Goal: Task Accomplishment & Management: Use online tool/utility

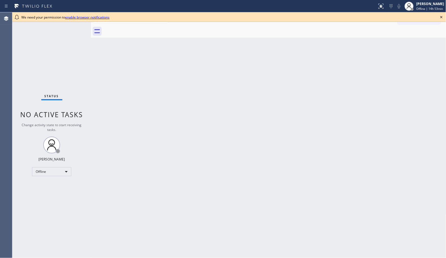
click at [441, 17] on icon at bounding box center [441, 17] width 7 height 7
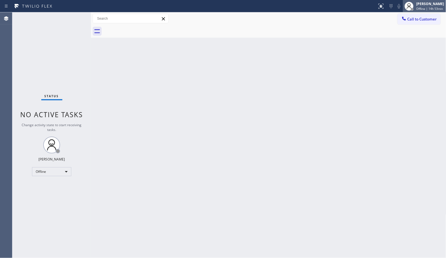
click at [438, 10] on span "Offline | 14h 53min" at bounding box center [430, 9] width 27 height 4
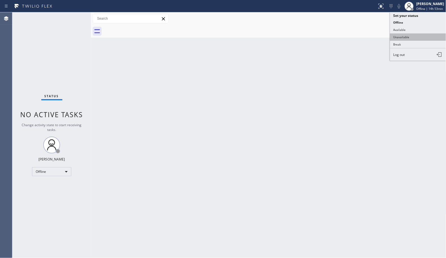
click at [414, 35] on button "Unavailable" at bounding box center [418, 36] width 56 height 7
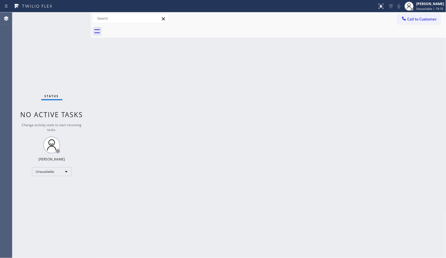
click at [250, 103] on div "Back to Dashboard Change Sender ID Customers Technicians Select a contact Outbo…" at bounding box center [269, 135] width 356 height 246
click at [416, 21] on span "Call to Customer" at bounding box center [423, 19] width 30 height 5
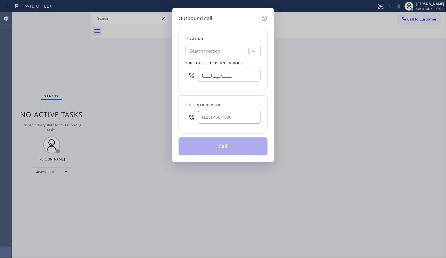
drag, startPoint x: 232, startPoint y: 76, endPoint x: 169, endPoint y: 50, distance: 67.6
click at [175, 55] on div "Outbound call Location Search location Your caller id phone number (___) ___-__…" at bounding box center [223, 85] width 103 height 154
paste input "949) 523-2801"
type input "[PHONE_NUMBER]"
drag, startPoint x: 251, startPoint y: 119, endPoint x: 179, endPoint y: 111, distance: 72.7
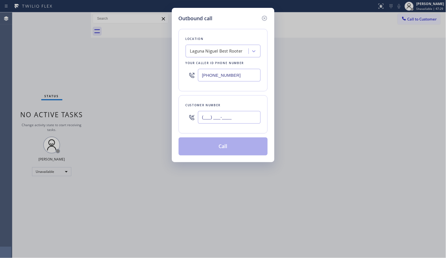
click at [179, 111] on div "Customer number (___) ___-____" at bounding box center [223, 114] width 89 height 38
paste input "949) 500-4812"
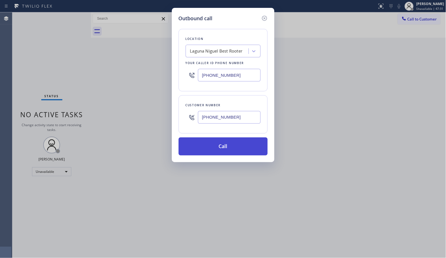
type input "[PHONE_NUMBER]"
click at [254, 142] on button "Call" at bounding box center [223, 146] width 89 height 18
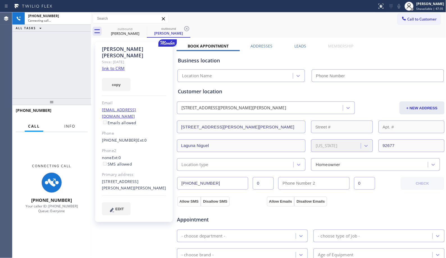
click at [72, 125] on span "Info" at bounding box center [69, 126] width 11 height 5
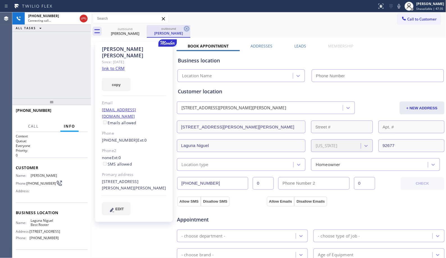
click at [188, 28] on icon at bounding box center [187, 28] width 7 height 7
type input "[PHONE_NUMBER]"
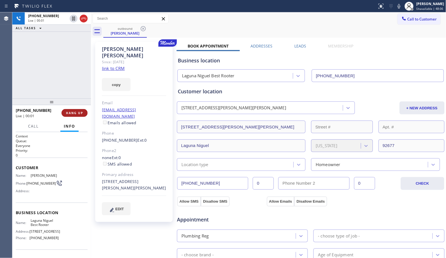
click at [67, 111] on span "HANG UP" at bounding box center [74, 113] width 17 height 4
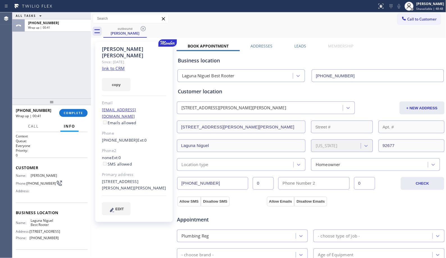
drag, startPoint x: 70, startPoint y: 115, endPoint x: 72, endPoint y: 106, distance: 8.7
click at [71, 115] on span "COMPLETE" at bounding box center [73, 113] width 19 height 4
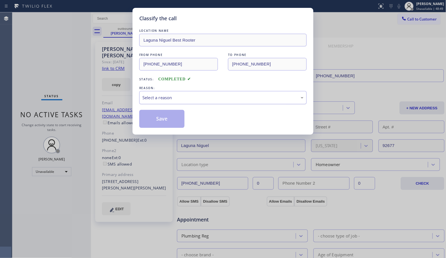
click at [228, 100] on div "Select a reason" at bounding box center [222, 97] width 161 height 6
click at [153, 121] on button "Save" at bounding box center [161, 119] width 45 height 18
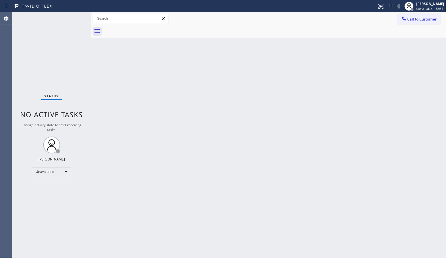
click at [210, 90] on div "Back to Dashboard Change Sender ID Customers Technicians Select a contact Outbo…" at bounding box center [269, 135] width 356 height 246
click at [236, 114] on div "Back to Dashboard Change Sender ID Customers Technicians Select a contact Outbo…" at bounding box center [269, 135] width 356 height 246
drag, startPoint x: 363, startPoint y: 144, endPoint x: 304, endPoint y: 77, distance: 89.8
click at [363, 144] on div "Back to Dashboard Change Sender ID Customers Technicians Select a contact Outbo…" at bounding box center [269, 135] width 356 height 246
click at [426, 20] on span "Call to Customer" at bounding box center [423, 19] width 30 height 5
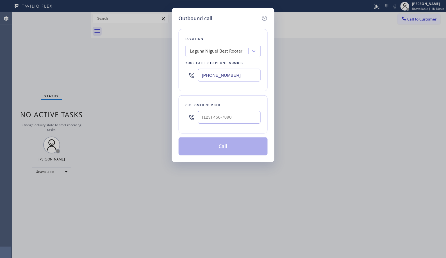
drag, startPoint x: 243, startPoint y: 78, endPoint x: 156, endPoint y: 0, distance: 117.2
click at [145, 52] on div "Outbound call Location [GEOGRAPHIC_DATA] Best Rooter Your caller id phone numbe…" at bounding box center [223, 129] width 446 height 258
paste input "855) 999-4417"
type input "[PHONE_NUMBER]"
drag, startPoint x: 233, startPoint y: 115, endPoint x: 169, endPoint y: 82, distance: 71.9
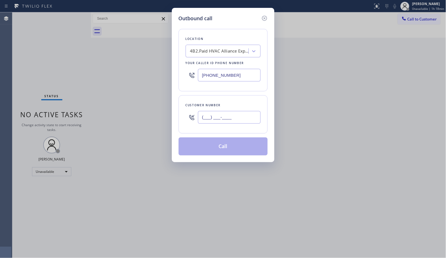
click at [184, 111] on div "Customer number (___) ___-____" at bounding box center [223, 114] width 89 height 38
paste input "818) 568-2306"
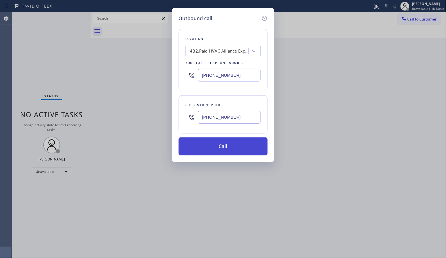
type input "[PHONE_NUMBER]"
click at [237, 141] on button "Call" at bounding box center [223, 146] width 89 height 18
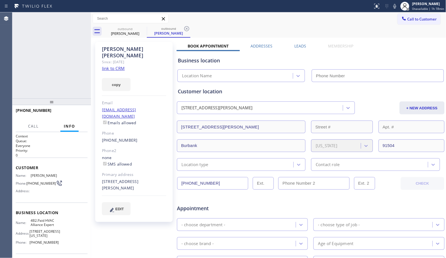
type input "[PHONE_NUMBER]"
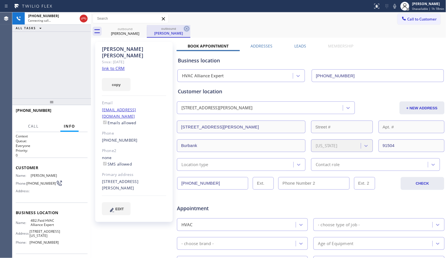
click at [184, 25] on icon at bounding box center [187, 28] width 7 height 7
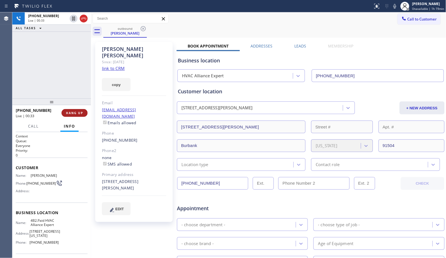
click at [73, 113] on span "HANG UP" at bounding box center [74, 113] width 17 height 4
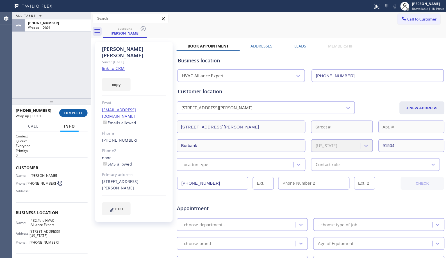
click at [73, 113] on span "COMPLETE" at bounding box center [73, 113] width 19 height 4
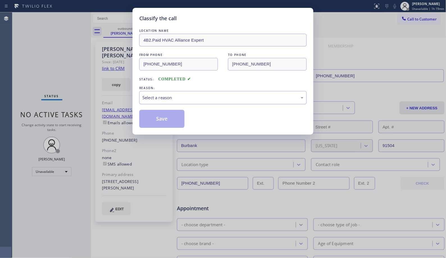
click at [223, 101] on div "Select a reason" at bounding box center [222, 97] width 161 height 6
click at [176, 120] on button "Save" at bounding box center [161, 119] width 45 height 18
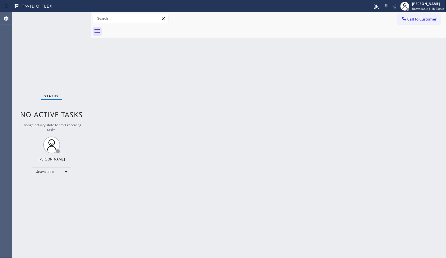
click at [147, 103] on div "Back to Dashboard Change Sender ID Customers Technicians Select a contact Outbo…" at bounding box center [269, 135] width 356 height 246
drag, startPoint x: 422, startPoint y: 21, endPoint x: 340, endPoint y: 30, distance: 82.6
click at [421, 21] on span "Call to Customer" at bounding box center [423, 19] width 30 height 5
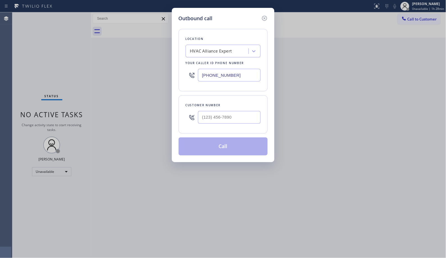
drag, startPoint x: 234, startPoint y: 75, endPoint x: 144, endPoint y: 34, distance: 98.9
click at [160, 45] on div "Outbound call Location HVAC Alliance Expert Your caller id phone number [PHONE_…" at bounding box center [223, 129] width 446 height 258
paste input "408) 663-5038"
type input "[PHONE_NUMBER]"
click at [233, 119] on input "(___) ___-____" at bounding box center [229, 117] width 63 height 13
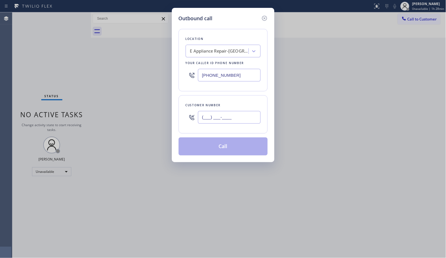
paste input "650) 670-5356"
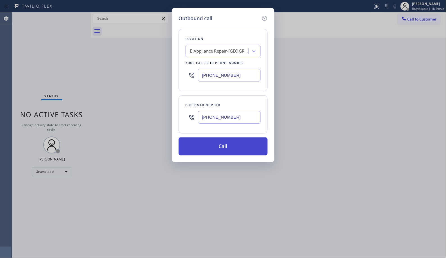
type input "[PHONE_NUMBER]"
click at [233, 147] on button "Call" at bounding box center [223, 146] width 89 height 18
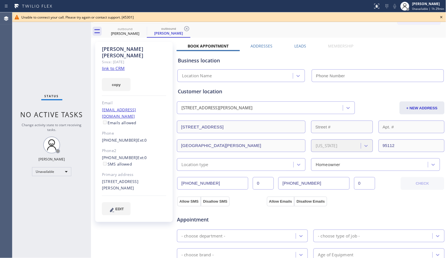
type input "[PHONE_NUMBER]"
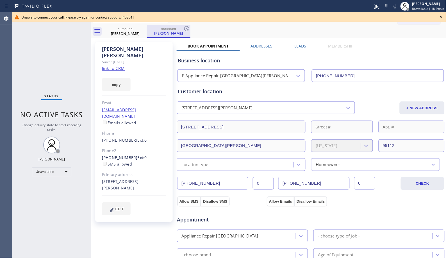
click at [152, 28] on div "outbound" at bounding box center [169, 28] width 42 height 4
click at [187, 29] on icon at bounding box center [187, 28] width 7 height 7
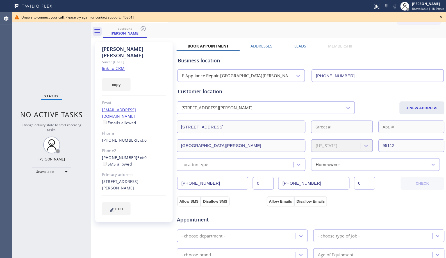
drag, startPoint x: 139, startPoint y: 29, endPoint x: 442, endPoint y: 18, distance: 303.2
click at [141, 29] on div "outbound [PERSON_NAME]" at bounding box center [125, 31] width 44 height 13
click at [442, 15] on icon at bounding box center [441, 17] width 7 height 7
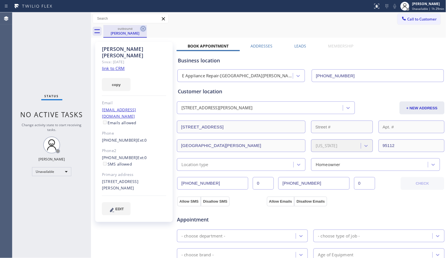
click at [142, 28] on icon at bounding box center [143, 28] width 7 height 7
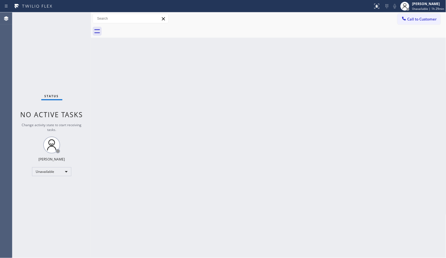
drag, startPoint x: 426, startPoint y: 22, endPoint x: 288, endPoint y: 22, distance: 138.0
click at [425, 22] on button "Call to Customer" at bounding box center [419, 19] width 43 height 11
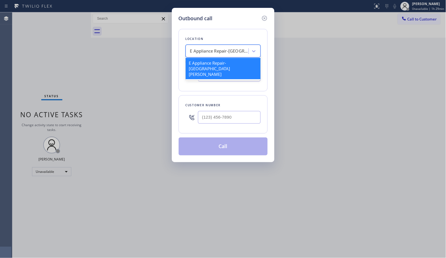
click at [203, 49] on div "E Appliance Repair-[GEOGRAPHIC_DATA][PERSON_NAME]" at bounding box center [219, 51] width 59 height 6
paste input "E Appliance Repair-"
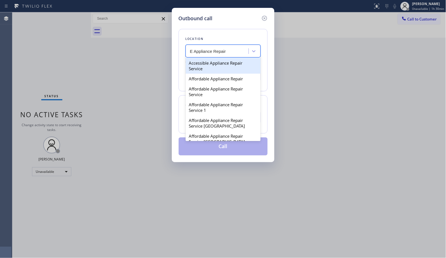
type input "E Appliance Repair"
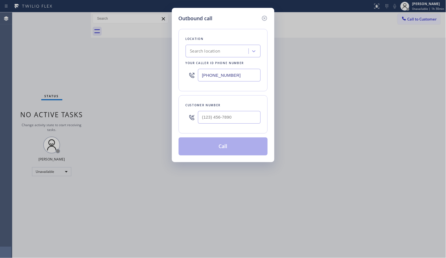
drag, startPoint x: 259, startPoint y: 77, endPoint x: 167, endPoint y: 71, distance: 92.4
click at [167, 71] on div "Outbound call Location Search location Your caller id phone number [PHONE_NUMBE…" at bounding box center [223, 129] width 446 height 258
paste input "text"
type input "[PHONE_NUMBER]"
click at [199, 54] on div "E Appliance Repair-[GEOGRAPHIC_DATA][PERSON_NAME]" at bounding box center [219, 51] width 59 height 6
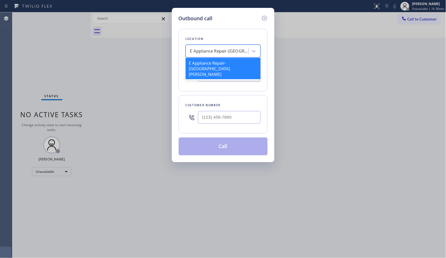
click at [241, 63] on div "E Appliance Repair-[GEOGRAPHIC_DATA][PERSON_NAME]" at bounding box center [223, 68] width 75 height 21
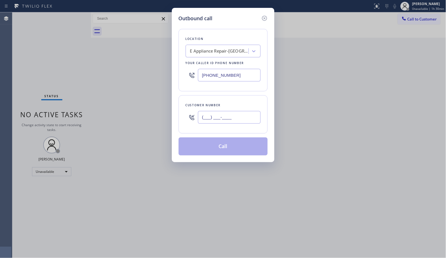
click at [227, 113] on input "(___) ___-____" at bounding box center [229, 117] width 63 height 13
paste input "650) 670-5356"
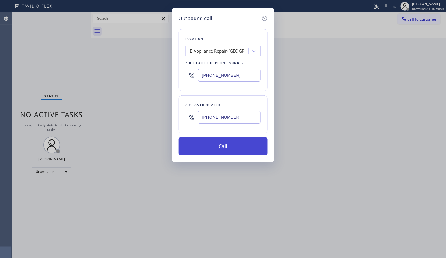
type input "[PHONE_NUMBER]"
drag, startPoint x: 238, startPoint y: 147, endPoint x: 304, endPoint y: 257, distance: 127.9
click at [239, 149] on button "Call" at bounding box center [223, 146] width 89 height 18
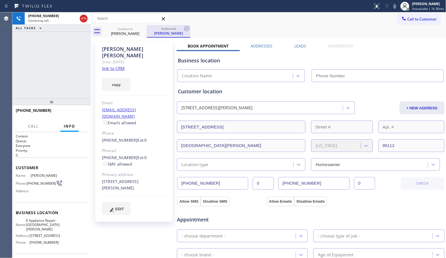
click at [150, 30] on div "outbound" at bounding box center [169, 28] width 42 height 4
type input "[PHONE_NUMBER]"
click at [189, 29] on icon at bounding box center [187, 28] width 7 height 7
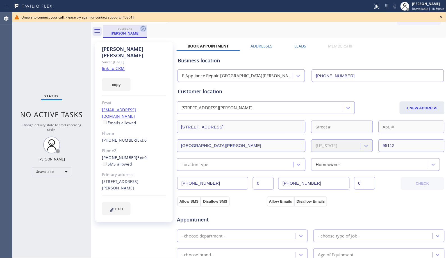
click at [141, 29] on icon at bounding box center [143, 28] width 5 height 5
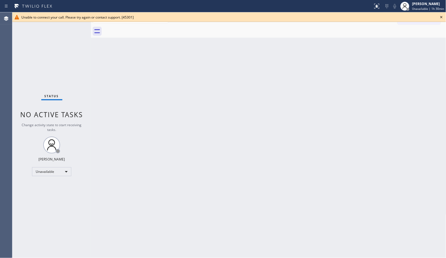
click at [440, 18] on icon at bounding box center [441, 17] width 7 height 7
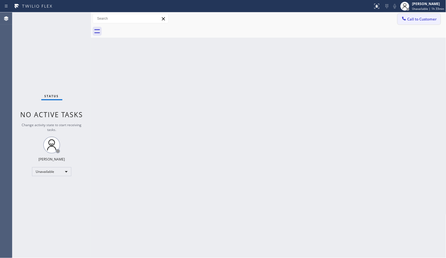
click at [425, 21] on span "Call to Customer" at bounding box center [423, 19] width 30 height 5
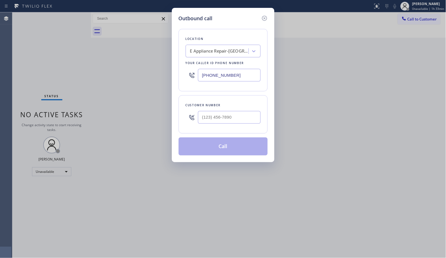
drag, startPoint x: 193, startPoint y: 65, endPoint x: 184, endPoint y: 20, distance: 46.1
click at [170, 55] on div "Outbound call Location E Appliance Repair-[GEOGRAPHIC_DATA][PERSON_NAME] Your c…" at bounding box center [223, 129] width 446 height 258
paste input "747) 236-6810"
type input "[PHONE_NUMBER]"
drag, startPoint x: 250, startPoint y: 118, endPoint x: 162, endPoint y: 108, distance: 88.6
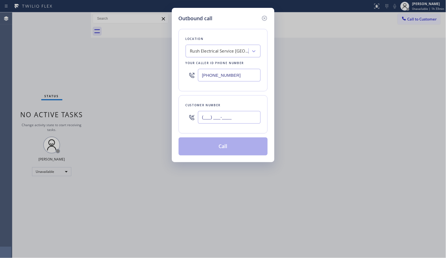
click at [171, 117] on div "Outbound call Location Rush Electrical Service Burbank Your caller id phone num…" at bounding box center [223, 129] width 446 height 258
paste input "818) 653-3665"
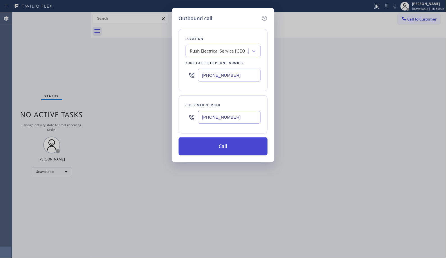
type input "[PHONE_NUMBER]"
click at [235, 146] on button "Call" at bounding box center [223, 146] width 89 height 18
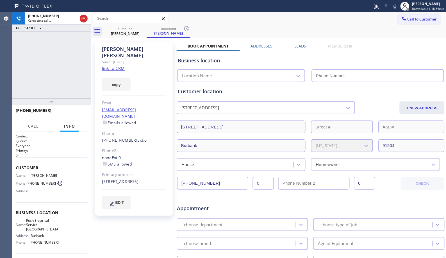
type input "[PHONE_NUMBER]"
click at [189, 28] on icon at bounding box center [186, 28] width 5 height 5
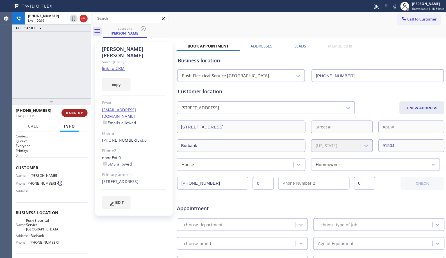
click at [79, 113] on span "HANG UP" at bounding box center [74, 113] width 17 height 4
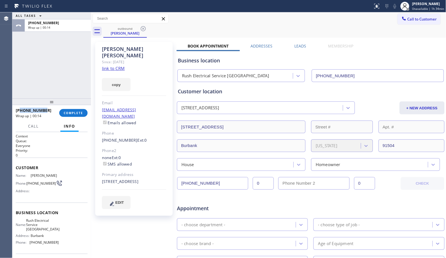
drag, startPoint x: 52, startPoint y: 108, endPoint x: 21, endPoint y: 112, distance: 32.0
click at [21, 112] on div "[PHONE_NUMBER]" at bounding box center [36, 110] width 40 height 5
copy span "8186533665"
click at [74, 112] on span "COMPLETE" at bounding box center [73, 113] width 19 height 4
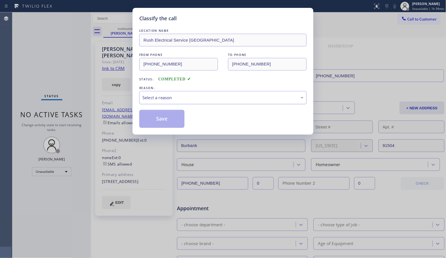
click at [243, 99] on div "Select a reason" at bounding box center [222, 97] width 161 height 6
click at [158, 121] on button "Save" at bounding box center [161, 119] width 45 height 18
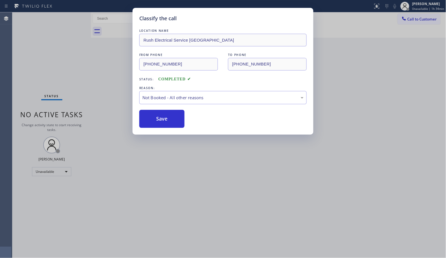
click at [424, 18] on span "Call to Customer" at bounding box center [423, 19] width 30 height 5
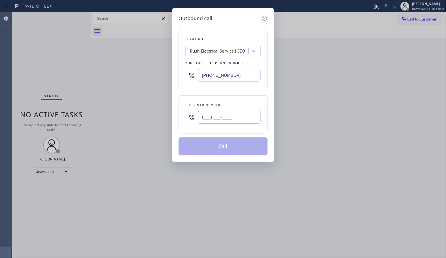
drag, startPoint x: 247, startPoint y: 114, endPoint x: 184, endPoint y: 114, distance: 62.7
click at [189, 118] on div "(___) ___-____" at bounding box center [223, 117] width 75 height 18
paste input "818) 653-3665"
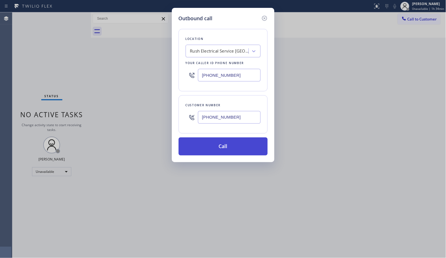
type input "[PHONE_NUMBER]"
click at [245, 148] on button "Call" at bounding box center [223, 146] width 89 height 18
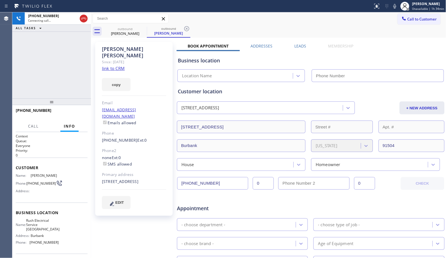
type input "[PHONE_NUMBER]"
click at [42, 49] on div "[PHONE_NUMBER] Connecting call… ALL TASKS ALL TASKS ACTIVE TASKS TASKS IN WRAP …" at bounding box center [51, 55] width 79 height 86
click at [190, 26] on icon at bounding box center [187, 28] width 7 height 7
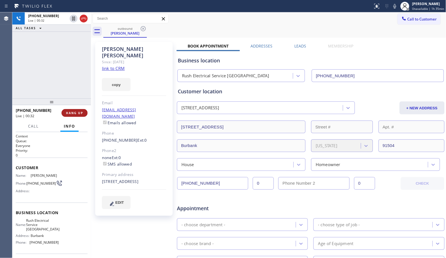
click at [74, 115] on span "HANG UP" at bounding box center [74, 113] width 17 height 4
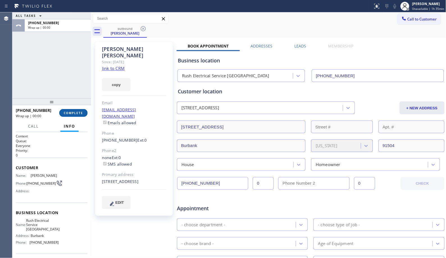
click at [74, 115] on span "COMPLETE" at bounding box center [73, 113] width 19 height 4
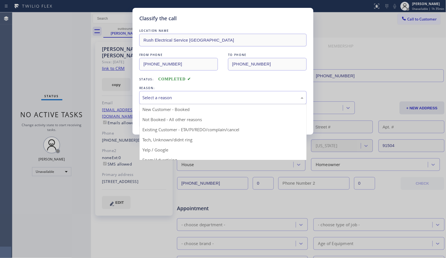
click at [219, 97] on div "Select a reason" at bounding box center [222, 97] width 161 height 6
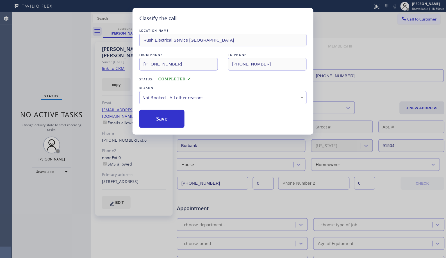
click at [159, 120] on button "Save" at bounding box center [161, 119] width 45 height 18
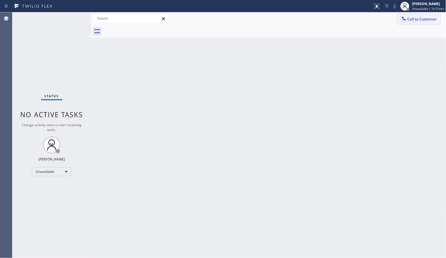
click at [424, 22] on button "Call to Customer" at bounding box center [419, 19] width 43 height 11
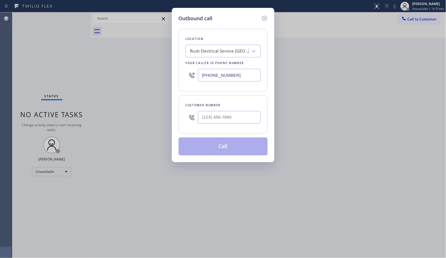
drag, startPoint x: 255, startPoint y: 116, endPoint x: 236, endPoint y: 120, distance: 19.7
click at [236, 120] on div "Customer number" at bounding box center [223, 114] width 89 height 38
drag, startPoint x: 233, startPoint y: 121, endPoint x: 175, endPoint y: 114, distance: 58.8
click at [175, 114] on div "Outbound call Location Rush Electrical Service Burbank Your caller id phone num…" at bounding box center [223, 85] width 103 height 154
paste input "650) 714-9472"
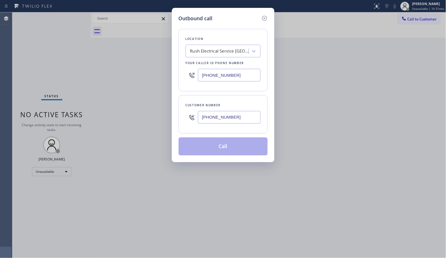
type input "[PHONE_NUMBER]"
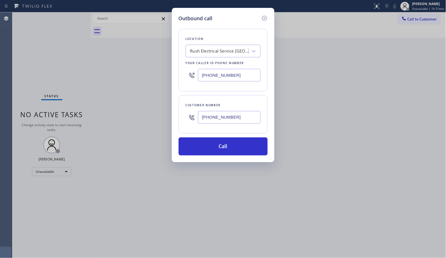
drag, startPoint x: 240, startPoint y: 72, endPoint x: 186, endPoint y: 64, distance: 54.3
click at [189, 65] on div "Location Rush Electrical Service [GEOGRAPHIC_DATA] Your caller id phone number …" at bounding box center [223, 60] width 89 height 62
paste input "650) 397-9"
type input "[PHONE_NUMBER]"
drag, startPoint x: 228, startPoint y: 149, endPoint x: 232, endPoint y: 144, distance: 6.2
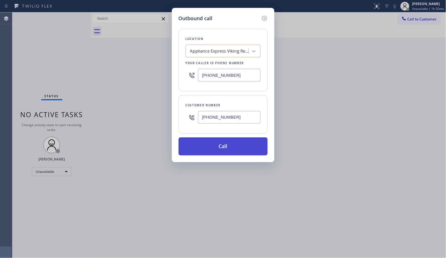
click at [228, 146] on button "Call" at bounding box center [223, 146] width 89 height 18
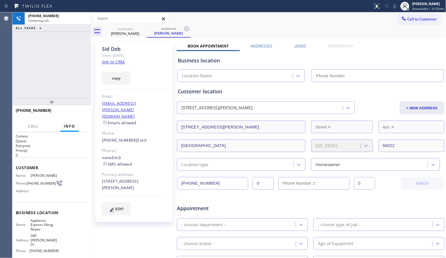
type input "[PHONE_NUMBER]"
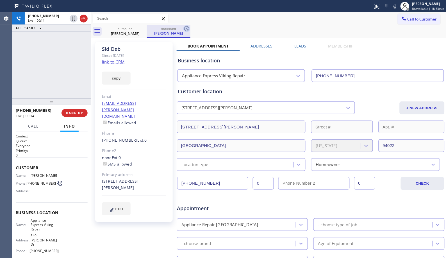
click at [189, 29] on icon at bounding box center [187, 28] width 7 height 7
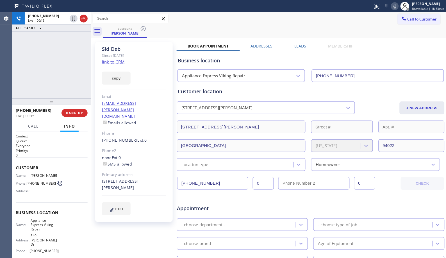
click at [396, 6] on icon at bounding box center [395, 6] width 3 height 4
drag, startPoint x: 396, startPoint y: 6, endPoint x: 377, endPoint y: 24, distance: 26.5
click at [395, 7] on icon at bounding box center [395, 6] width 7 height 7
click at [401, 7] on div at bounding box center [405, 6] width 12 height 12
click at [395, 7] on icon at bounding box center [395, 6] width 7 height 7
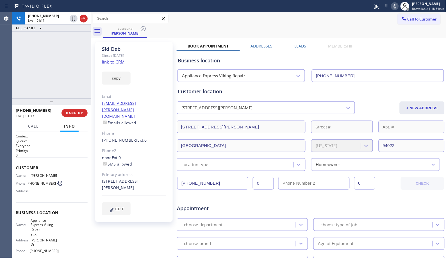
click at [395, 7] on icon at bounding box center [395, 6] width 7 height 7
click at [65, 74] on div "[PHONE_NUMBER] Live | 01:25 ALL TASKS ALL TASKS ACTIVE TASKS TASKS IN WRAP UP" at bounding box center [51, 55] width 79 height 86
click at [74, 72] on div "[PHONE_NUMBER] Live | 01:28 ALL TASKS ALL TASKS ACTIVE TASKS TASKS IN WRAP UP" at bounding box center [51, 55] width 79 height 86
click at [238, 32] on div "outbound [PERSON_NAME]" at bounding box center [274, 31] width 343 height 13
click at [240, 40] on div "[PERSON_NAME] Since: [DATE] link to CRM copy Email [EMAIL_ADDRESS][PERSON_NAME]…" at bounding box center [268, 221] width 353 height 364
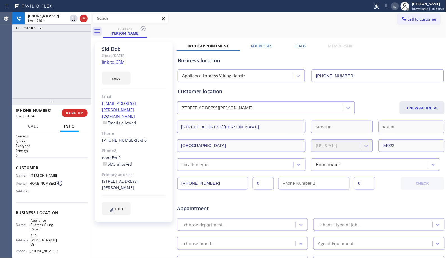
click at [275, 29] on div "outbound [PERSON_NAME]" at bounding box center [274, 31] width 343 height 13
click at [292, 29] on div "outbound [PERSON_NAME]" at bounding box center [274, 31] width 343 height 13
click at [64, 74] on div "[PHONE_NUMBER] Live | 02:05 ALL TASKS ALL TASKS ACTIVE TASKS TASKS IN WRAP UP" at bounding box center [51, 55] width 79 height 86
click at [82, 113] on span "HANG UP" at bounding box center [74, 113] width 17 height 4
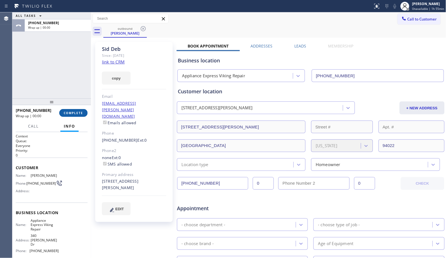
click at [82, 113] on span "COMPLETE" at bounding box center [73, 113] width 19 height 4
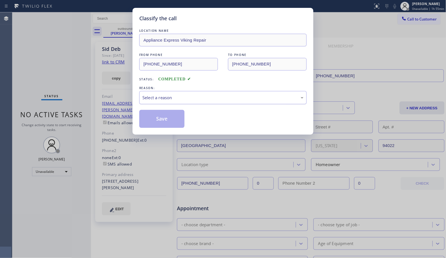
click at [221, 97] on div "Select a reason" at bounding box center [222, 97] width 161 height 6
click at [168, 118] on button "Save" at bounding box center [161, 119] width 45 height 18
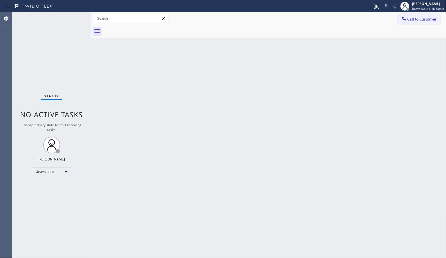
click at [196, 142] on div "Back to Dashboard Change Sender ID Customers Technicians Select a contact Outbo…" at bounding box center [269, 135] width 356 height 246
click at [255, 136] on div "Back to Dashboard Change Sender ID Customers Technicians Select a contact Outbo…" at bounding box center [269, 135] width 356 height 246
click at [230, 138] on div "Back to Dashboard Change Sender ID Customers Technicians Select a contact Outbo…" at bounding box center [269, 135] width 356 height 246
drag, startPoint x: 122, startPoint y: 158, endPoint x: 151, endPoint y: 160, distance: 29.0
click at [122, 158] on div "Back to Dashboard Change Sender ID Customers Technicians Select a contact Outbo…" at bounding box center [269, 135] width 356 height 246
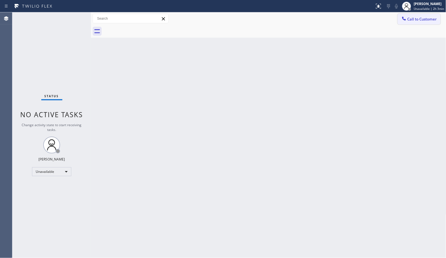
click at [418, 21] on span "Call to Customer" at bounding box center [423, 19] width 30 height 5
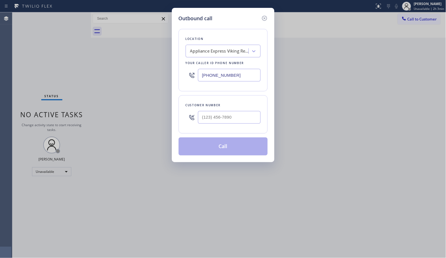
drag, startPoint x: 249, startPoint y: 75, endPoint x: 198, endPoint y: 58, distance: 53.9
click at [200, 60] on div "Location Appliance Express Viking Repair Your caller id phone number [PHONE_NUM…" at bounding box center [223, 60] width 89 height 62
paste input "949) 239-1524"
type input "[PHONE_NUMBER]"
drag, startPoint x: 244, startPoint y: 119, endPoint x: 152, endPoint y: 65, distance: 106.3
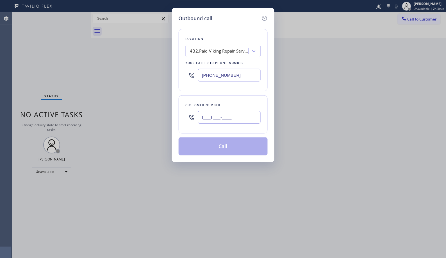
click at [181, 113] on div "Customer number (___) ___-____" at bounding box center [223, 114] width 89 height 38
paste input "972) 742-1355"
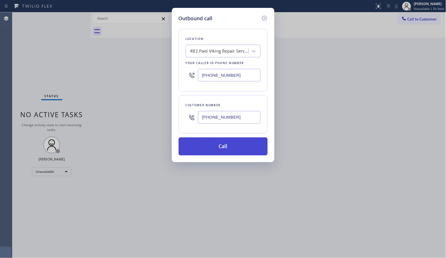
type input "[PHONE_NUMBER]"
click at [234, 150] on button "Call" at bounding box center [223, 146] width 89 height 18
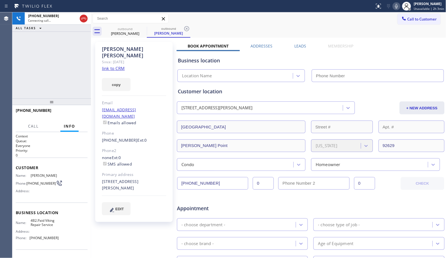
type input "[PHONE_NUMBER]"
drag, startPoint x: 147, startPoint y: 220, endPoint x: 148, endPoint y: 199, distance: 21.4
click at [147, 220] on div "[PERSON_NAME] Since: [DATE] link to CRM copy Email [EMAIL_ADDRESS][DOMAIN_NAME]…" at bounding box center [134, 221] width 84 height 364
click at [187, 27] on icon at bounding box center [187, 28] width 7 height 7
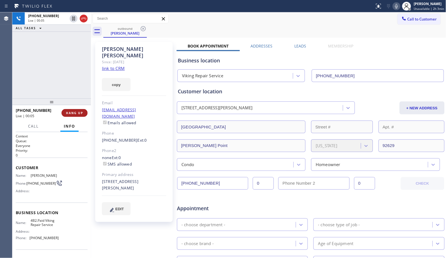
click at [85, 112] on button "HANG UP" at bounding box center [75, 113] width 26 height 8
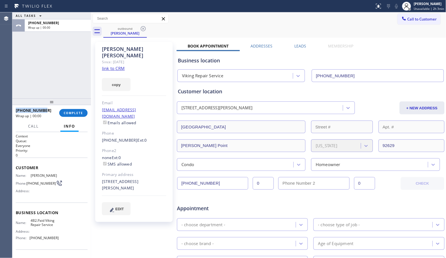
copy span "[PHONE_NUMBER]"
click at [32, 0] on html "Status report No issues detected If you experience an issue, please download th…" at bounding box center [223, 129] width 446 height 258
drag, startPoint x: 36, startPoint y: 111, endPoint x: 58, endPoint y: 112, distance: 22.0
click at [21, 109] on div "[PHONE_NUMBER]" at bounding box center [36, 110] width 40 height 5
copy span "9727421355"
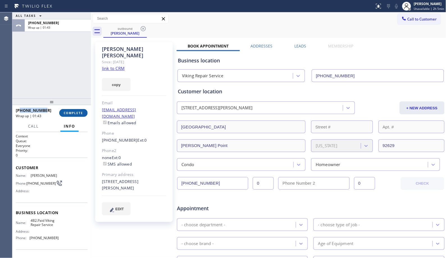
click at [71, 113] on span "COMPLETE" at bounding box center [73, 113] width 19 height 4
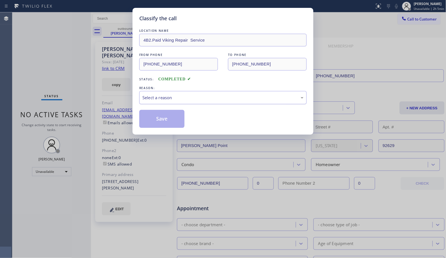
click at [243, 102] on div "Select a reason" at bounding box center [223, 97] width 168 height 13
click at [175, 120] on button "Save" at bounding box center [161, 119] width 45 height 18
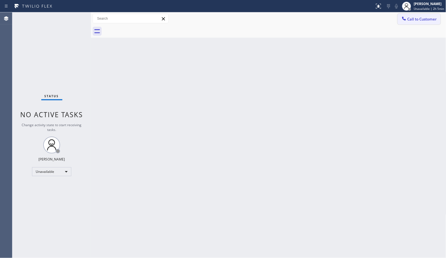
click at [427, 21] on span "Call to Customer" at bounding box center [423, 19] width 30 height 5
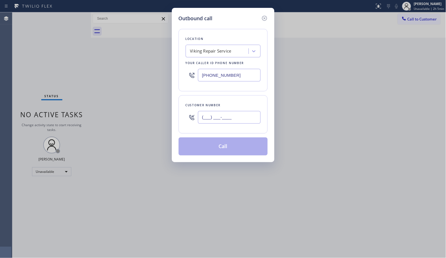
drag, startPoint x: 245, startPoint y: 114, endPoint x: 166, endPoint y: 80, distance: 85.7
click at [181, 108] on div "Customer number (___) ___-____" at bounding box center [223, 114] width 89 height 38
paste input "972) 742-1355"
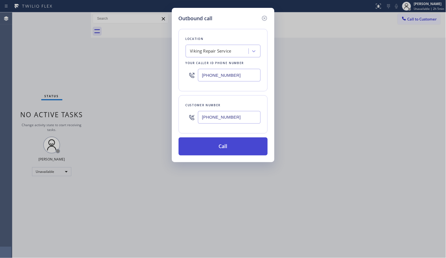
type input "[PHONE_NUMBER]"
click at [244, 147] on button "Call" at bounding box center [223, 146] width 89 height 18
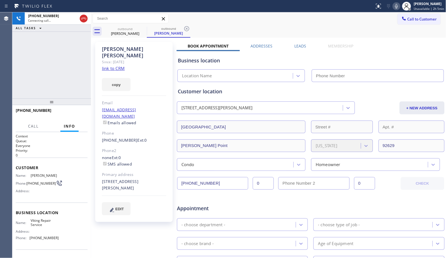
type input "[PHONE_NUMBER]"
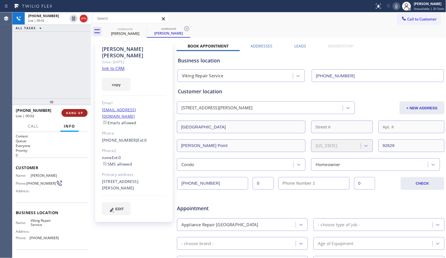
click at [83, 113] on span "HANG UP" at bounding box center [74, 113] width 17 height 4
click at [81, 113] on span "HANG UP" at bounding box center [74, 113] width 17 height 4
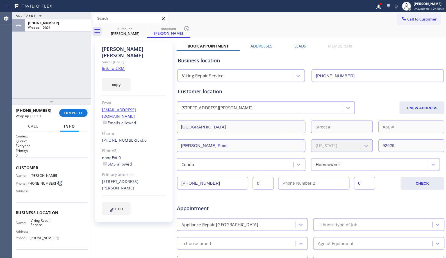
drag, startPoint x: 83, startPoint y: 113, endPoint x: 79, endPoint y: 85, distance: 28.4
click at [83, 113] on span "COMPLETE" at bounding box center [73, 113] width 19 height 4
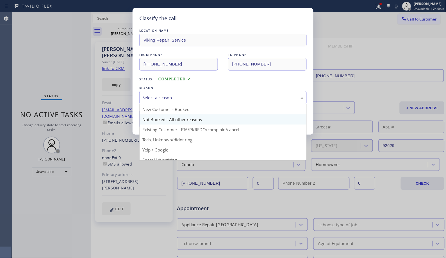
drag, startPoint x: 228, startPoint y: 96, endPoint x: 159, endPoint y: 119, distance: 73.3
click at [227, 96] on div "Select a reason" at bounding box center [222, 97] width 161 height 6
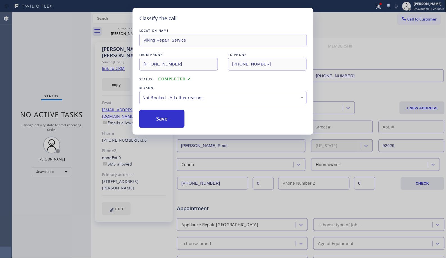
click at [155, 122] on button "Save" at bounding box center [161, 119] width 45 height 18
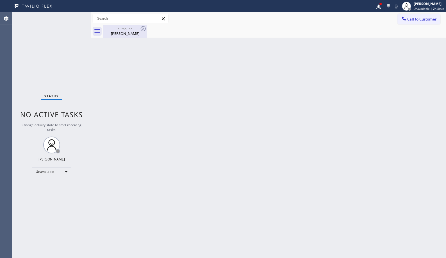
drag, startPoint x: 119, startPoint y: 28, endPoint x: 135, endPoint y: 30, distance: 15.9
click at [121, 29] on div "outbound" at bounding box center [125, 29] width 42 height 4
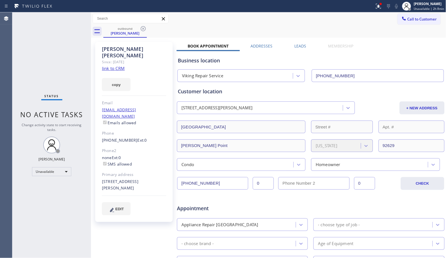
click at [144, 27] on icon at bounding box center [143, 28] width 7 height 7
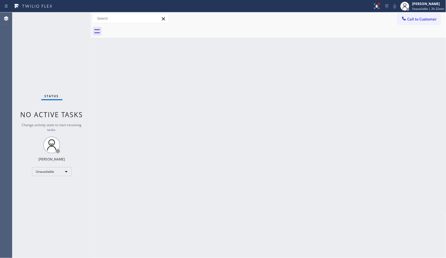
click at [276, 133] on div "Back to Dashboard Change Sender ID Customers Technicians Select a contact Outbo…" at bounding box center [269, 135] width 356 height 246
click at [46, 60] on div "Status No active tasks Change activity state to start receiving tasks. [PERSON_…" at bounding box center [51, 135] width 79 height 246
click at [379, 77] on div "Back to Dashboard Change Sender ID Customers Technicians Select a contact Outbo…" at bounding box center [269, 135] width 356 height 246
click at [290, 157] on div "Back to Dashboard Change Sender ID Customers Technicians Select a contact Outbo…" at bounding box center [269, 135] width 356 height 246
click at [202, 114] on div "Back to Dashboard Change Sender ID Customers Technicians Select a contact Outbo…" at bounding box center [269, 135] width 356 height 246
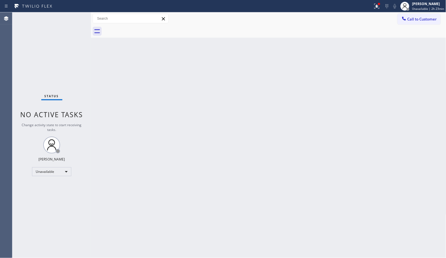
click at [243, 90] on div "Back to Dashboard Change Sender ID Customers Technicians Select a contact Outbo…" at bounding box center [269, 135] width 356 height 246
click at [316, 196] on div "Back to Dashboard Change Sender ID Customers Technicians Select a contact Outbo…" at bounding box center [269, 135] width 356 height 246
drag, startPoint x: 277, startPoint y: 158, endPoint x: 287, endPoint y: 113, distance: 45.9
click at [277, 158] on div "Back to Dashboard Change Sender ID Customers Technicians Select a contact Outbo…" at bounding box center [269, 135] width 356 height 246
click at [222, 113] on div "Back to Dashboard Change Sender ID Customers Technicians Select a contact Outbo…" at bounding box center [269, 135] width 356 height 246
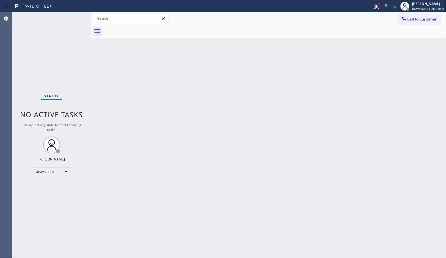
click at [360, 135] on div "Back to Dashboard Change Sender ID Customers Technicians Select a contact Outbo…" at bounding box center [269, 135] width 356 height 246
click at [274, 88] on div "Back to Dashboard Change Sender ID Customers Technicians Select a contact Outbo…" at bounding box center [269, 135] width 356 height 246
click at [426, 8] on span "Unavailable | 2h 25min" at bounding box center [429, 9] width 32 height 4
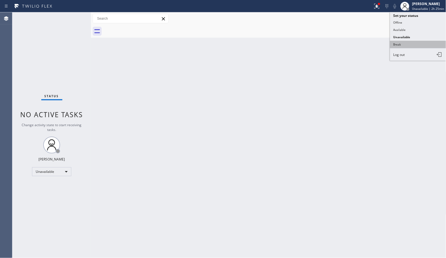
click at [402, 44] on button "Break" at bounding box center [418, 44] width 56 height 7
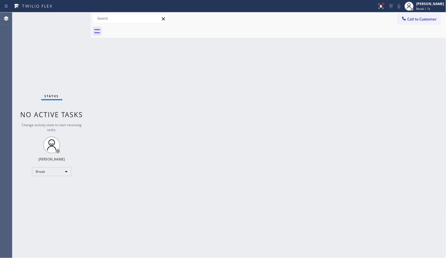
click at [122, 187] on div "Back to Dashboard Change Sender ID Customers Technicians Select a contact Outbo…" at bounding box center [269, 135] width 356 height 246
click at [193, 141] on div "Back to Dashboard Change Sender ID Customers Technicians Select a contact Outbo…" at bounding box center [269, 135] width 356 height 246
click at [165, 153] on div "Back to Dashboard Change Sender ID Customers Technicians Select a contact Outbo…" at bounding box center [269, 135] width 356 height 246
drag, startPoint x: 417, startPoint y: 151, endPoint x: 412, endPoint y: 148, distance: 5.7
click at [417, 151] on div "Back to Dashboard Change Sender ID Customers Technicians Select a contact Outbo…" at bounding box center [269, 135] width 356 height 246
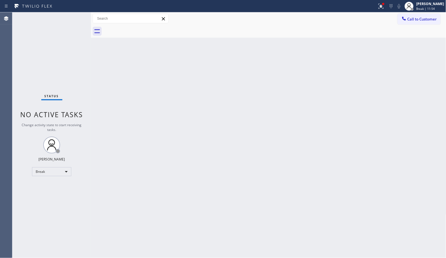
click at [228, 113] on div "Back to Dashboard Change Sender ID Customers Technicians Select a contact Outbo…" at bounding box center [269, 135] width 356 height 246
click at [307, 123] on div "Back to Dashboard Change Sender ID Customers Technicians Select a contact Outbo…" at bounding box center [269, 135] width 356 height 246
click at [438, 8] on div "Break | 12:59" at bounding box center [431, 9] width 28 height 4
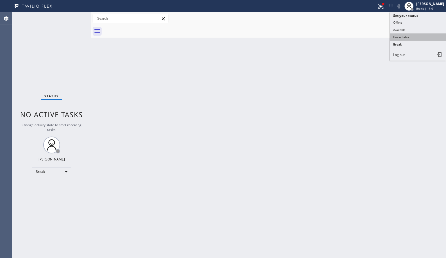
drag, startPoint x: 404, startPoint y: 43, endPoint x: 403, endPoint y: 37, distance: 6.1
click at [403, 37] on ul "Set your status Offline Available Unavailable Break Log out" at bounding box center [418, 36] width 56 height 49
click at [403, 37] on button "Unavailable" at bounding box center [418, 36] width 56 height 7
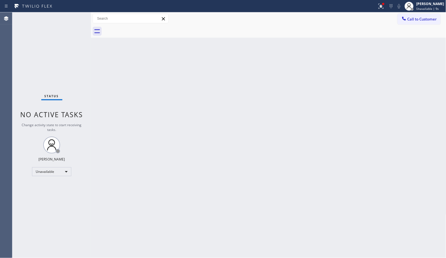
drag, startPoint x: 261, startPoint y: 152, endPoint x: 199, endPoint y: 101, distance: 79.9
click at [261, 152] on div "Back to Dashboard Change Sender ID Customers Technicians Select a contact Outbo…" at bounding box center [269, 135] width 356 height 246
click at [176, 75] on div "Back to Dashboard Change Sender ID Customers Technicians Select a contact Outbo…" at bounding box center [269, 135] width 356 height 246
click at [229, 175] on div "Back to Dashboard Change Sender ID Customers Technicians Select a contact Outbo…" at bounding box center [269, 135] width 356 height 246
drag, startPoint x: 291, startPoint y: 144, endPoint x: 218, endPoint y: 102, distance: 84.4
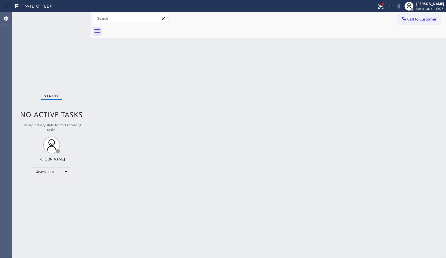
click at [291, 144] on div "Back to Dashboard Change Sender ID Customers Technicians Select a contact Outbo…" at bounding box center [269, 135] width 356 height 246
drag, startPoint x: 420, startPoint y: 23, endPoint x: 266, endPoint y: 47, distance: 155.9
click at [416, 23] on button "Call to Customer" at bounding box center [419, 19] width 43 height 11
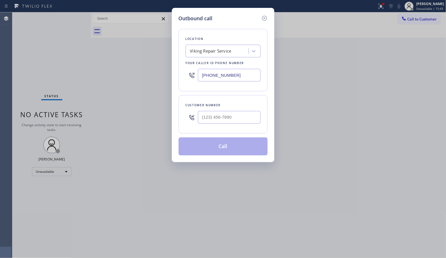
drag, startPoint x: 252, startPoint y: 75, endPoint x: 159, endPoint y: 36, distance: 100.5
click at [177, 61] on div "Outbound call Location Viking Repair Service Your caller id phone number [PHONE…" at bounding box center [223, 85] width 103 height 154
paste input "855) 731-4952"
type input "[PHONE_NUMBER]"
drag, startPoint x: 243, startPoint y: 119, endPoint x: 170, endPoint y: 111, distance: 72.7
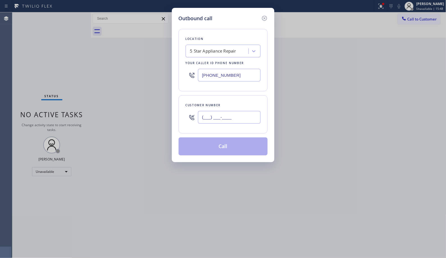
click at [170, 111] on div "Outbound call Location 5 Star Appliance Repair Your caller id phone number [PHO…" at bounding box center [223, 129] width 446 height 258
paste input "818) 798-4461"
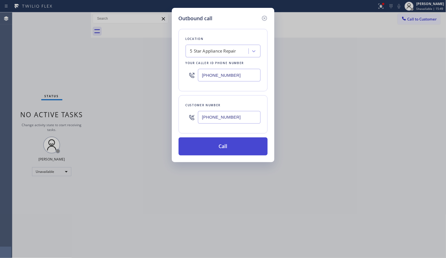
type input "[PHONE_NUMBER]"
click at [223, 147] on button "Call" at bounding box center [223, 146] width 89 height 18
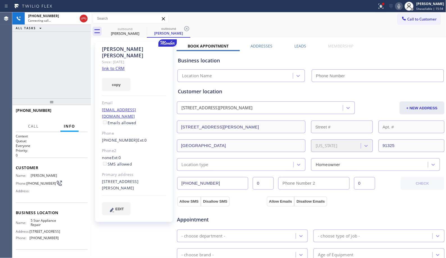
type input "[PHONE_NUMBER]"
click at [74, 111] on span "HANG UP" at bounding box center [74, 113] width 17 height 4
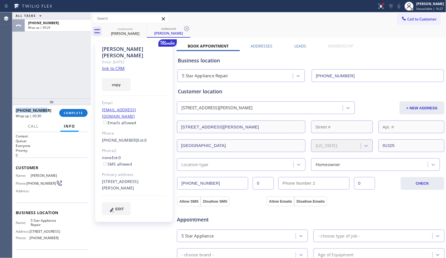
drag, startPoint x: 17, startPoint y: 108, endPoint x: 13, endPoint y: 108, distance: 3.9
click at [13, 108] on div "[PHONE_NUMBER] Wrap up | 00:30 COMPLETE" at bounding box center [51, 113] width 79 height 16
click at [72, 116] on button "COMPLETE" at bounding box center [73, 113] width 28 height 8
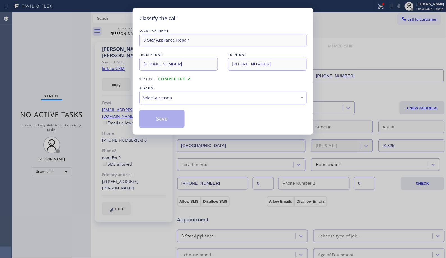
click at [215, 94] on div "Select a reason" at bounding box center [223, 97] width 168 height 13
click at [168, 121] on button "Save" at bounding box center [161, 119] width 45 height 18
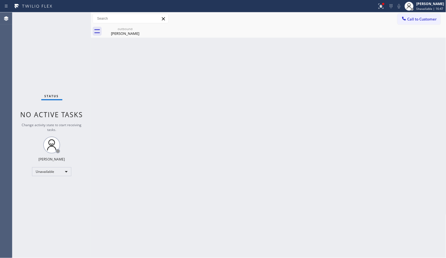
click at [411, 20] on span "Call to Customer" at bounding box center [423, 19] width 30 height 5
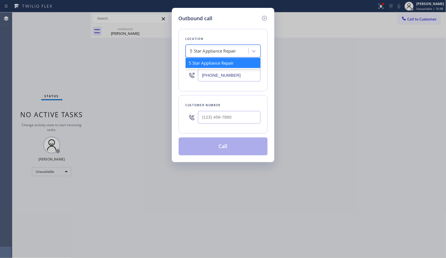
click at [232, 50] on div "5 Star Appliance Repair" at bounding box center [213, 51] width 46 height 6
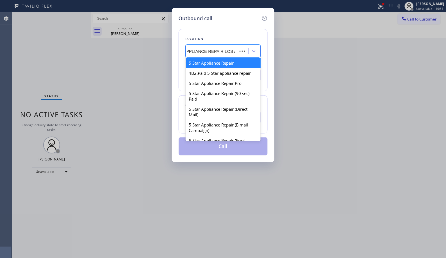
type input "5 STAR APPLIANCE REPAIR LOS AN"
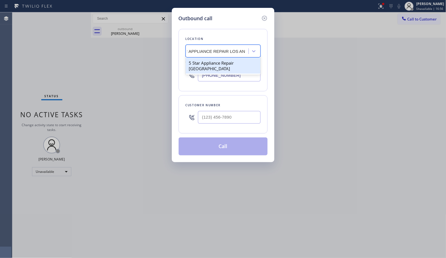
click at [224, 65] on div "5 Star Appliance Repair [GEOGRAPHIC_DATA]" at bounding box center [223, 66] width 75 height 16
type input "[PHONE_NUMBER]"
type input "(___) ___-____"
click at [234, 116] on input "(___) ___-____" at bounding box center [229, 117] width 63 height 13
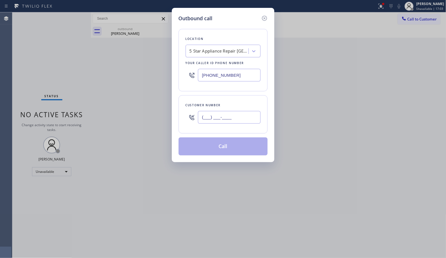
drag, startPoint x: 240, startPoint y: 119, endPoint x: 178, endPoint y: 112, distance: 61.7
click at [179, 112] on div "Customer number (___) ___-____" at bounding box center [223, 114] width 89 height 38
paste input "818) 798-4461"
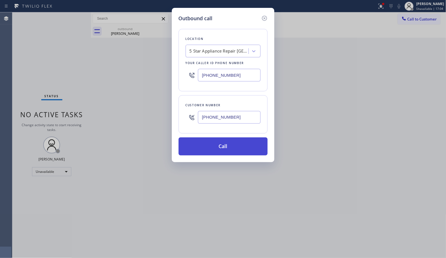
type input "[PHONE_NUMBER]"
click at [240, 148] on button "Call" at bounding box center [223, 146] width 89 height 18
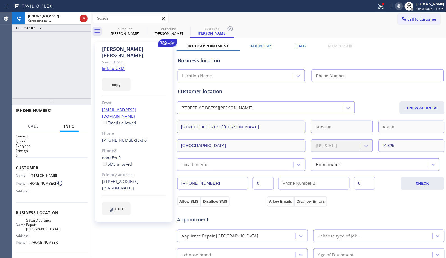
type input "[PHONE_NUMBER]"
click at [156, 72] on div "copy" at bounding box center [134, 81] width 64 height 19
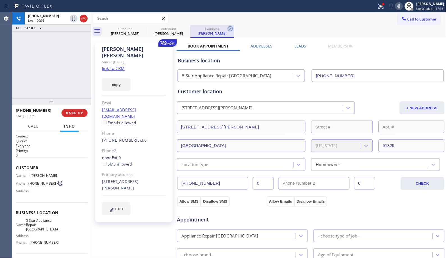
click at [229, 29] on icon at bounding box center [230, 28] width 7 height 7
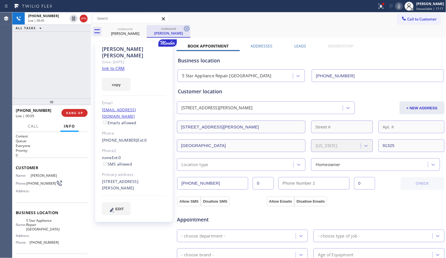
click at [188, 29] on icon at bounding box center [187, 28] width 7 height 7
type input "[PHONE_NUMBER]"
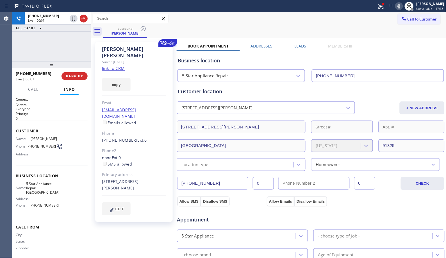
drag, startPoint x: 49, startPoint y: 105, endPoint x: 69, endPoint y: 45, distance: 62.8
click at [69, 45] on div "[PHONE_NUMBER] Live | 00:07 ALL TASKS ALL TASKS ACTIVE TASKS TASKS IN WRAP UP […" at bounding box center [51, 135] width 79 height 246
drag, startPoint x: 23, startPoint y: 70, endPoint x: 16, endPoint y: 69, distance: 7.7
click at [16, 69] on div "[PHONE_NUMBER] Live | 00:09 ALL TASKS ALL TASKS ACTIVE TASKS TASKS IN WRAP UP […" at bounding box center [51, 135] width 79 height 246
copy span "[PHONE_NUMBER]"
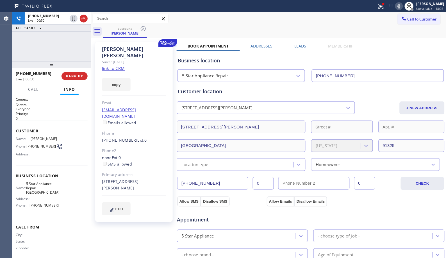
click at [68, 50] on div "[PHONE_NUMBER] Live | 00:50 ALL TASKS ALL TASKS ACTIVE TASKS TASKS IN WRAP UP" at bounding box center [51, 36] width 79 height 49
drag, startPoint x: 41, startPoint y: 50, endPoint x: 38, endPoint y: 47, distance: 4.2
click at [40, 49] on div "[PHONE_NUMBER] Live | 00:55 ALL TASKS ALL TASKS ACTIVE TASKS TASKS IN WRAP UP" at bounding box center [51, 36] width 79 height 49
click at [73, 76] on span "HANG UP" at bounding box center [74, 76] width 17 height 4
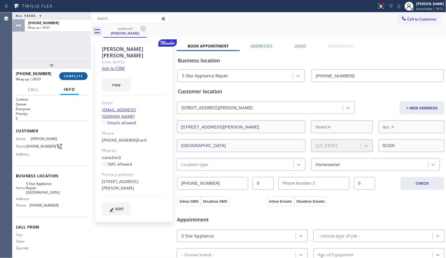
click at [72, 74] on span "COMPLETE" at bounding box center [73, 76] width 19 height 4
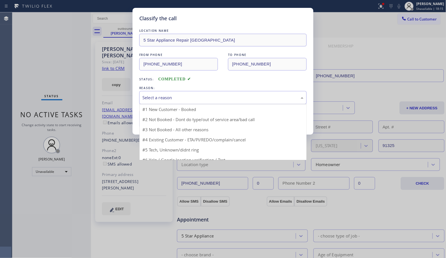
click at [223, 99] on div "Select a reason" at bounding box center [222, 97] width 161 height 6
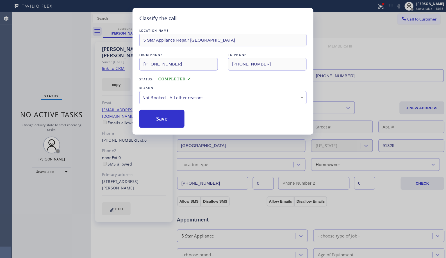
click at [173, 116] on button "Save" at bounding box center [161, 119] width 45 height 18
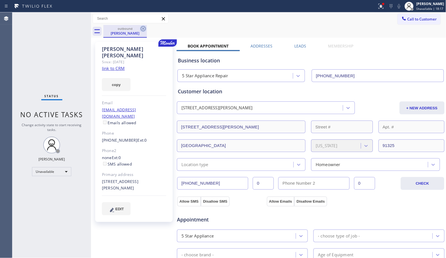
click at [144, 29] on icon at bounding box center [143, 28] width 7 height 7
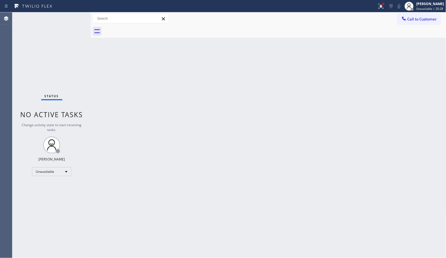
click at [116, 110] on div "Back to Dashboard Change Sender ID Customers Technicians Select a contact Outbo…" at bounding box center [269, 135] width 356 height 246
drag, startPoint x: 420, startPoint y: 18, endPoint x: 398, endPoint y: 24, distance: 22.7
click at [420, 18] on span "Call to Customer" at bounding box center [423, 19] width 30 height 5
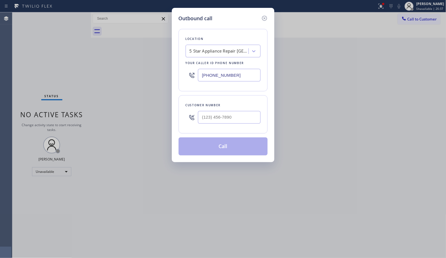
drag, startPoint x: 216, startPoint y: 74, endPoint x: 173, endPoint y: 60, distance: 45.1
click at [175, 62] on div "Outbound call Location 5 Star Appliance Repair [GEOGRAPHIC_DATA] Your caller id…" at bounding box center [223, 85] width 103 height 154
paste input "619) 930-9126"
type input "[PHONE_NUMBER]"
click at [216, 116] on input "(___) ___-____" at bounding box center [229, 117] width 63 height 13
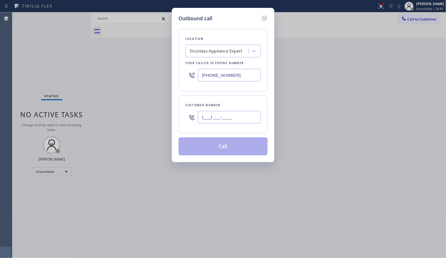
paste input "760) 518-5527"
type input "[PHONE_NUMBER]"
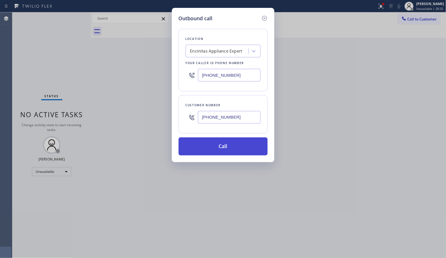
click at [235, 143] on button "Call" at bounding box center [223, 146] width 89 height 18
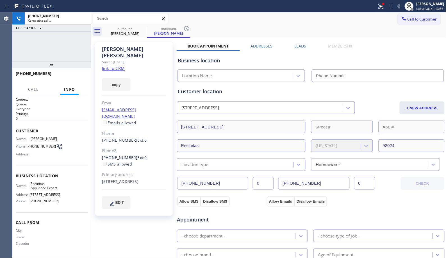
drag, startPoint x: 49, startPoint y: 41, endPoint x: 193, endPoint y: 34, distance: 144.4
click at [52, 42] on div "[PHONE_NUMBER] Connecting call… ALL TASKS ALL TASKS ACTIVE TASKS TASKS IN WRAP …" at bounding box center [51, 36] width 79 height 49
type input "[PHONE_NUMBER]"
click at [188, 30] on icon at bounding box center [186, 28] width 5 height 5
drag, startPoint x: 55, startPoint y: 65, endPoint x: 97, endPoint y: 44, distance: 47.4
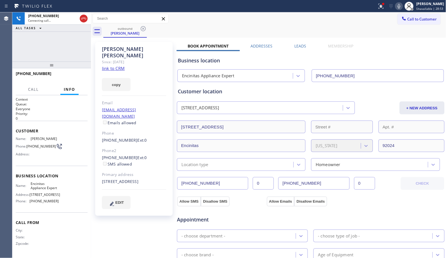
click at [68, 51] on div "[PHONE_NUMBER] Connecting call… ALL TASKS ALL TASKS ACTIVE TASKS TASKS IN WRAP …" at bounding box center [51, 135] width 79 height 246
click at [77, 75] on span "HANG UP" at bounding box center [74, 76] width 17 height 4
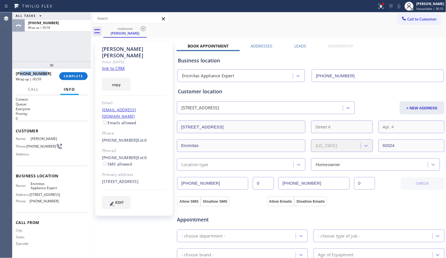
drag, startPoint x: 34, startPoint y: 72, endPoint x: 20, endPoint y: 71, distance: 14.7
click at [20, 71] on div "[PHONE_NUMBER]" at bounding box center [36, 73] width 40 height 5
copy span "7605185527"
click at [68, 74] on button "COMPLETE" at bounding box center [73, 76] width 28 height 8
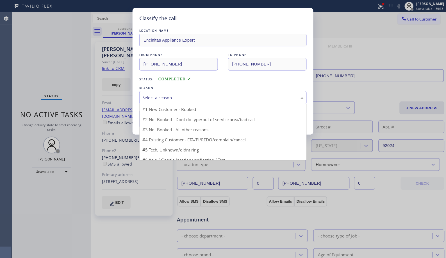
drag, startPoint x: 243, startPoint y: 101, endPoint x: 227, endPoint y: 100, distance: 15.5
click at [243, 101] on div "Select a reason" at bounding box center [223, 97] width 168 height 13
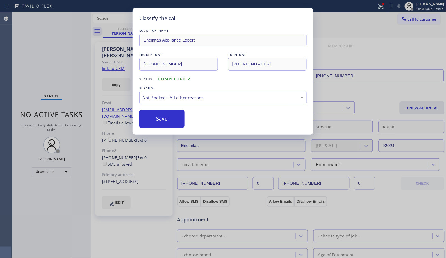
click at [165, 121] on button "Save" at bounding box center [161, 119] width 45 height 18
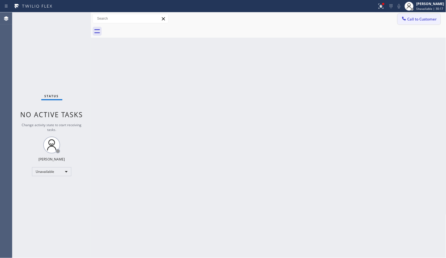
click at [418, 22] on button "Call to Customer" at bounding box center [419, 19] width 43 height 11
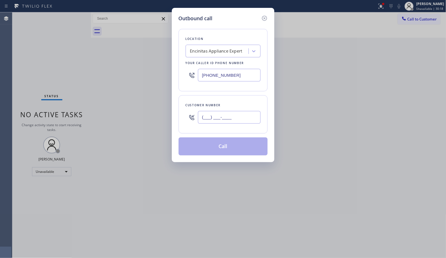
drag, startPoint x: 246, startPoint y: 122, endPoint x: 179, endPoint y: 111, distance: 68.6
click at [184, 121] on div "Customer number (___) ___-____" at bounding box center [223, 114] width 89 height 38
paste input "760) 518-5527"
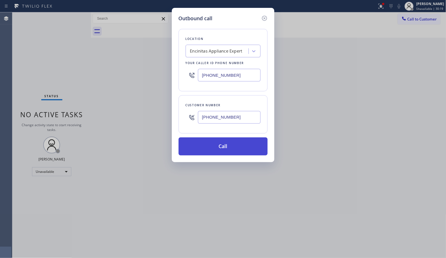
type input "[PHONE_NUMBER]"
click at [233, 145] on button "Call" at bounding box center [223, 146] width 89 height 18
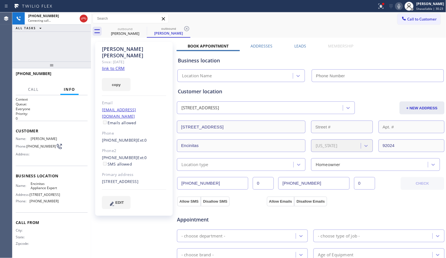
type input "[PHONE_NUMBER]"
click at [144, 59] on div "Since: [DATE]" at bounding box center [134, 62] width 64 height 6
click at [189, 29] on icon at bounding box center [186, 28] width 5 height 5
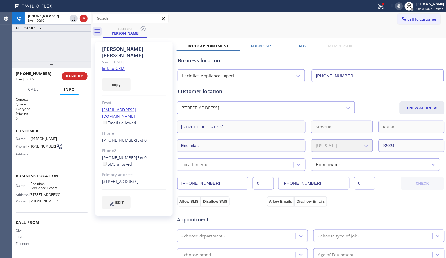
click at [197, 23] on div "Call to Customer Outbound call Location Encinitas Appliance Expert Your caller …" at bounding box center [269, 19] width 356 height 10
drag, startPoint x: 45, startPoint y: 58, endPoint x: 30, endPoint y: 57, distance: 15.5
click at [43, 57] on div "[PHONE_NUMBER] Live | 00:40 ALL TASKS ALL TASKS ACTIVE TASKS TASKS IN WRAP UP" at bounding box center [51, 36] width 79 height 49
drag, startPoint x: 78, startPoint y: 75, endPoint x: 68, endPoint y: 69, distance: 12.0
click at [69, 71] on div "[PHONE_NUMBER] Live | 00:43 HANG UP" at bounding box center [52, 76] width 72 height 15
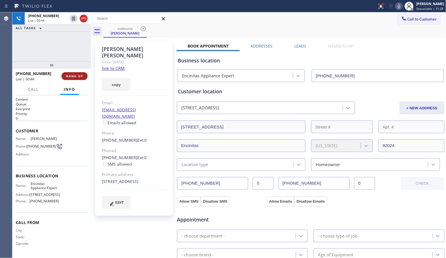
click at [72, 77] on span "HANG UP" at bounding box center [74, 76] width 17 height 4
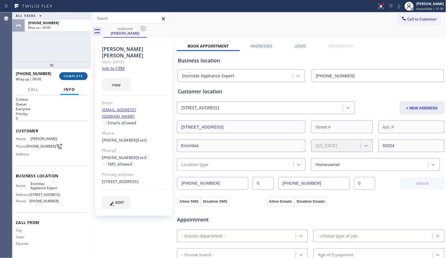
click at [72, 77] on span "COMPLETE" at bounding box center [73, 76] width 19 height 4
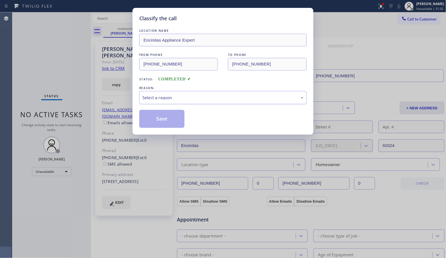
click at [196, 99] on div "Select a reason" at bounding box center [222, 97] width 161 height 6
drag, startPoint x: 175, startPoint y: 121, endPoint x: 180, endPoint y: 110, distance: 12.3
click at [175, 121] on button "Save" at bounding box center [161, 119] width 45 height 18
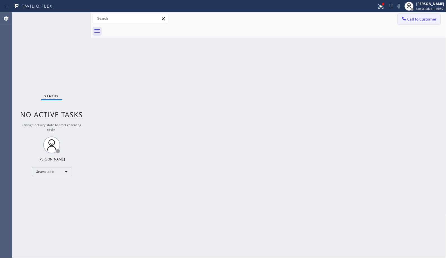
click at [425, 19] on span "Call to Customer" at bounding box center [423, 19] width 30 height 5
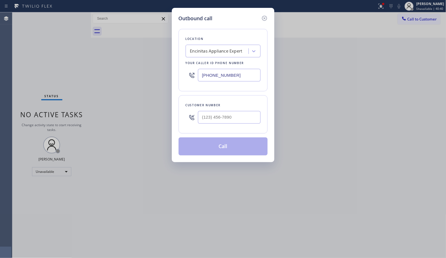
drag, startPoint x: 239, startPoint y: 74, endPoint x: 164, endPoint y: 68, distance: 75.6
click at [164, 68] on div "Outbound call Location Encinitas Appliance Expert Your caller id phone number […" at bounding box center [223, 129] width 446 height 258
paste input "57) 315-6775"
type input "[PHONE_NUMBER]"
click at [163, 112] on div "Outbound call Location Electricians Service Team [GEOGRAPHIC_DATA] Your caller …" at bounding box center [223, 129] width 446 height 258
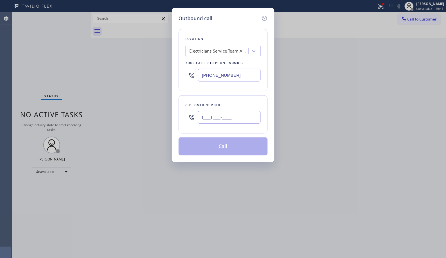
paste input "510) 940-3188"
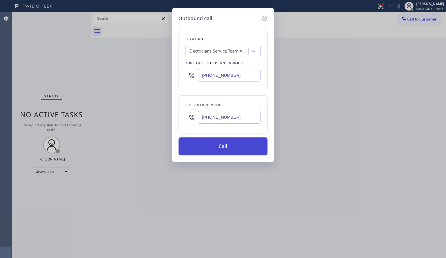
type input "[PHONE_NUMBER]"
click at [239, 150] on button "Call" at bounding box center [223, 146] width 89 height 18
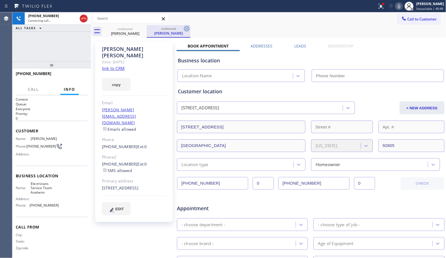
click at [188, 28] on icon at bounding box center [187, 28] width 7 height 7
type input "[PHONE_NUMBER]"
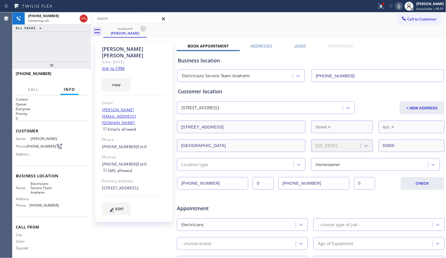
drag, startPoint x: 52, startPoint y: 66, endPoint x: 57, endPoint y: 7, distance: 59.2
click at [56, 34] on div "[PHONE_NUMBER] Connecting call… ALL TASKS ALL TASKS ACTIVE TASKS TASKS IN WRAP …" at bounding box center [51, 135] width 79 height 246
click at [401, 8] on icon at bounding box center [399, 6] width 3 height 4
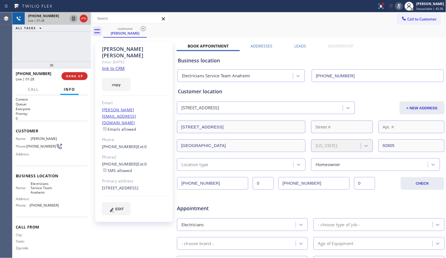
click at [73, 18] on icon at bounding box center [73, 18] width 7 height 7
drag, startPoint x: 181, startPoint y: 26, endPoint x: 109, endPoint y: 26, distance: 72.5
click at [181, 26] on div "outbound [PERSON_NAME]" at bounding box center [274, 31] width 343 height 13
click at [73, 17] on icon at bounding box center [73, 18] width 7 height 7
click at [403, 6] on icon at bounding box center [399, 6] width 7 height 7
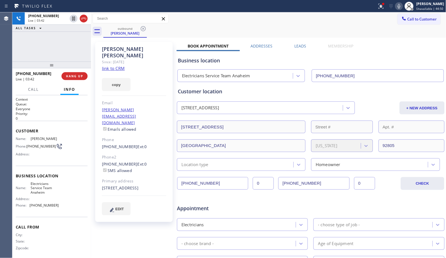
click at [154, 35] on div "outbound [PERSON_NAME]" at bounding box center [274, 31] width 343 height 13
click at [247, 29] on div "outbound [PERSON_NAME]" at bounding box center [274, 31] width 343 height 13
click at [81, 76] on span "HANG UP" at bounding box center [74, 76] width 17 height 4
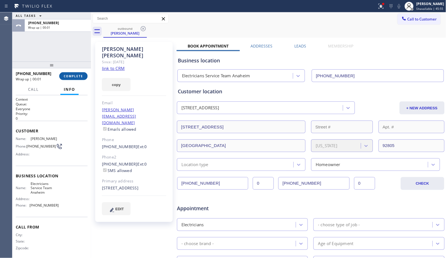
click at [79, 76] on span "COMPLETE" at bounding box center [73, 76] width 19 height 4
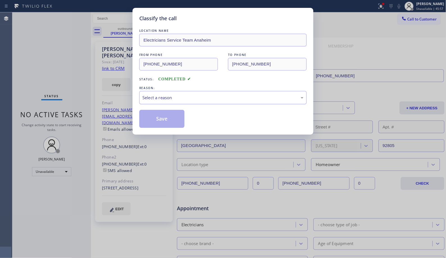
click at [182, 96] on div "Select a reason" at bounding box center [222, 97] width 161 height 6
drag, startPoint x: 172, startPoint y: 121, endPoint x: 151, endPoint y: 120, distance: 20.5
click at [171, 121] on button "Save" at bounding box center [161, 119] width 45 height 18
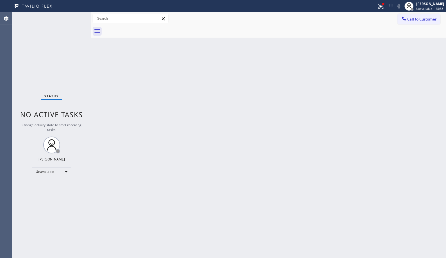
drag, startPoint x: 306, startPoint y: 96, endPoint x: 294, endPoint y: 91, distance: 13.5
click at [306, 96] on div "Back to Dashboard Change Sender ID Customers Technicians Select a contact Outbo…" at bounding box center [269, 135] width 356 height 246
click at [295, 163] on div "Back to Dashboard Change Sender ID Customers Technicians Select a contact Outbo…" at bounding box center [269, 135] width 356 height 246
click at [177, 125] on div "Back to Dashboard Change Sender ID Customers Technicians Select a contact Outbo…" at bounding box center [269, 135] width 356 height 246
click at [316, 156] on div "Back to Dashboard Change Sender ID Customers Technicians Select a contact Outbo…" at bounding box center [269, 135] width 356 height 246
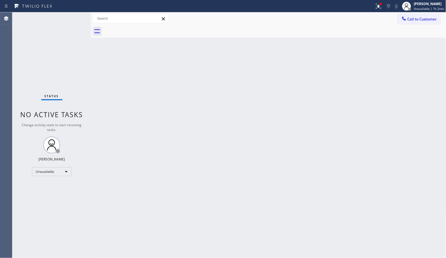
click at [165, 167] on div "Back to Dashboard Change Sender ID Customers Technicians Select a contact Outbo…" at bounding box center [269, 135] width 356 height 246
drag, startPoint x: 414, startPoint y: 22, endPoint x: 332, endPoint y: 40, distance: 83.8
click at [413, 22] on button "Call to Customer" at bounding box center [419, 19] width 43 height 11
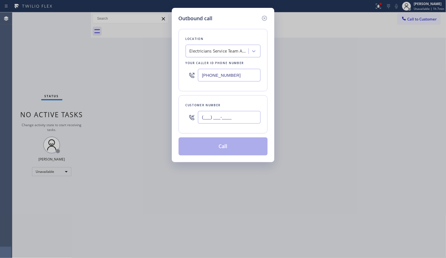
click at [237, 116] on input "(___) ___-____" at bounding box center [229, 117] width 63 height 13
paste input "323) 605-4124"
type input "[PHONE_NUMBER]"
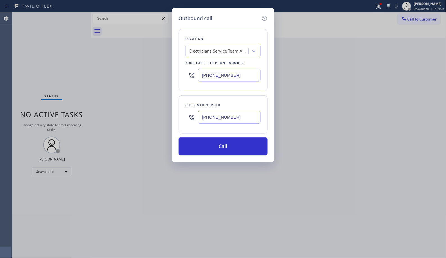
drag, startPoint x: 197, startPoint y: 77, endPoint x: 191, endPoint y: 75, distance: 6.4
click at [191, 76] on div "[PHONE_NUMBER]" at bounding box center [223, 75] width 75 height 18
paste input "424) 352-7537"
type input "[PHONE_NUMBER]"
click at [227, 147] on button "Call" at bounding box center [223, 146] width 89 height 18
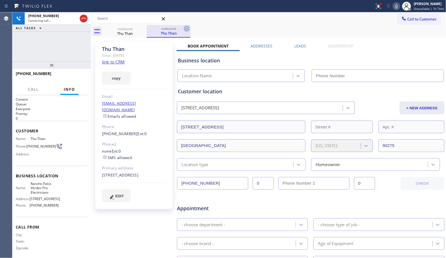
drag, startPoint x: 187, startPoint y: 27, endPoint x: 178, endPoint y: 30, distance: 9.4
click at [186, 28] on icon at bounding box center [187, 28] width 7 height 7
type input "[PHONE_NUMBER]"
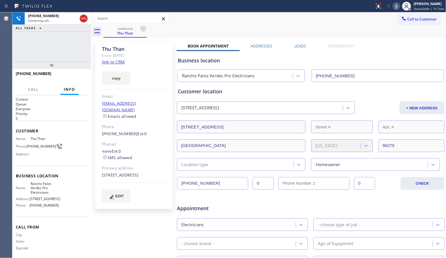
drag, startPoint x: 52, startPoint y: 66, endPoint x: 352, endPoint y: 256, distance: 354.5
click at [65, 35] on div "[PHONE_NUMBER] Connecting call… ALL TASKS ALL TASKS ACTIVE TASKS TASKS IN WRAP …" at bounding box center [51, 135] width 79 height 246
click at [53, 58] on div "[PHONE_NUMBER] Connecting call… ALL TASKS ALL TASKS ACTIVE TASKS TASKS IN WRAP …" at bounding box center [51, 36] width 79 height 49
drag, startPoint x: 52, startPoint y: 67, endPoint x: 54, endPoint y: 41, distance: 26.2
click at [54, 41] on div "[PHONE_NUMBER] Connecting call… ALL TASKS ALL TASKS ACTIVE TASKS TASKS IN WRAP …" at bounding box center [51, 135] width 79 height 246
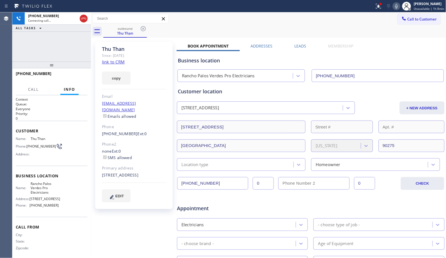
drag, startPoint x: 50, startPoint y: 68, endPoint x: 51, endPoint y: 44, distance: 23.6
click at [51, 44] on div "[PHONE_NUMBER] Connecting call… ALL TASKS ALL TASKS ACTIVE TASKS TASKS IN WRAP …" at bounding box center [51, 135] width 79 height 246
click at [74, 78] on span "HANG UP" at bounding box center [74, 76] width 17 height 4
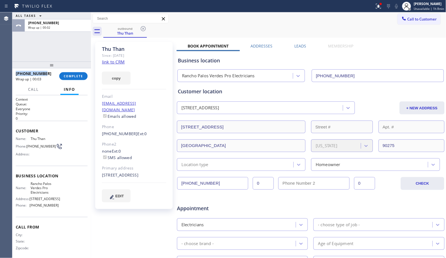
drag, startPoint x: 34, startPoint y: 71, endPoint x: 16, endPoint y: 73, distance: 18.2
click at [16, 73] on div "[PHONE_NUMBER]" at bounding box center [36, 73] width 40 height 5
copy span "[PHONE_NUMBER]"
click at [47, 74] on div "[PHONE_NUMBER]" at bounding box center [36, 73] width 40 height 5
click at [75, 78] on span "COMPLETE" at bounding box center [73, 76] width 19 height 4
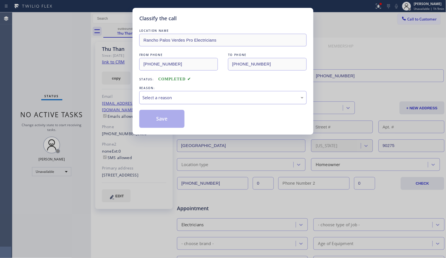
click at [207, 98] on div "Select a reason" at bounding box center [222, 97] width 161 height 6
click at [160, 121] on button "Save" at bounding box center [161, 119] width 45 height 18
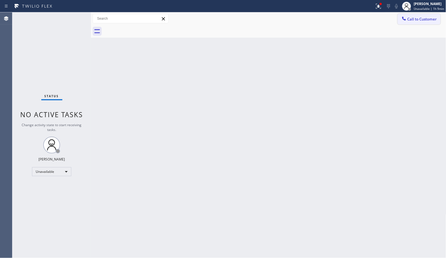
click at [417, 19] on span "Call to Customer" at bounding box center [423, 19] width 30 height 5
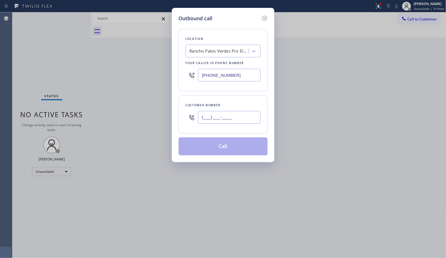
click at [232, 119] on input "(___) ___-____" at bounding box center [229, 117] width 63 height 13
paste input "323) 605-4124"
type input "[PHONE_NUMBER]"
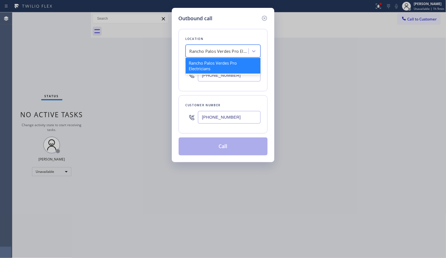
click at [209, 50] on div "Rancho Palos Verdes Pro Electricians" at bounding box center [219, 51] width 59 height 6
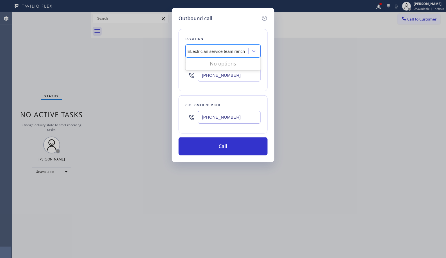
scroll to position [0, 2]
click at [237, 50] on input "ELectrician service team ranch" at bounding box center [217, 51] width 58 height 5
type input "ELectrician service team"
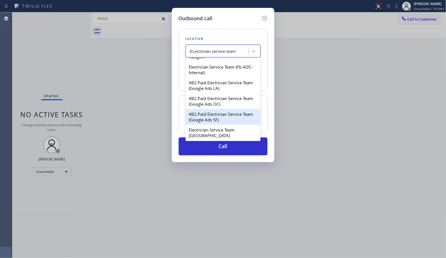
scroll to position [0, 0]
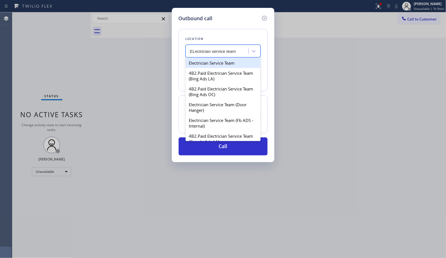
click at [230, 65] on div "Electrician Service Team" at bounding box center [223, 63] width 75 height 10
type input "[PHONE_NUMBER]"
click at [207, 52] on div "Electrician Service Team" at bounding box center [213, 51] width 47 height 6
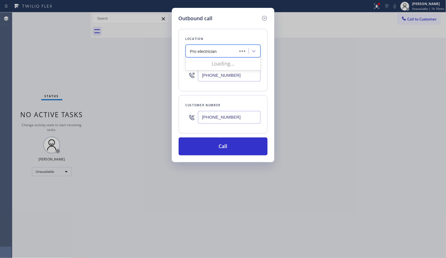
type input "Pro electricians"
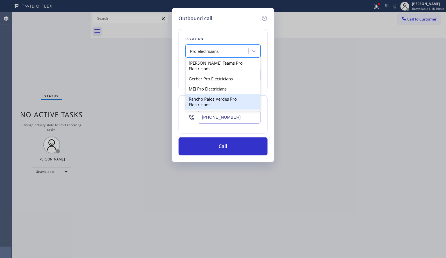
click at [216, 95] on div "Rancho Palos Verdes Pro Electricians" at bounding box center [223, 102] width 75 height 16
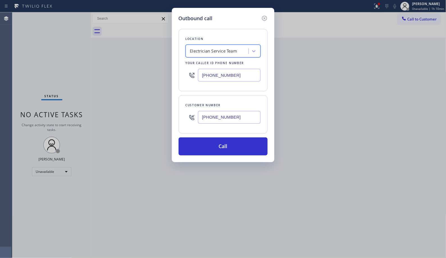
click at [237, 52] on div "Electrician Service Team" at bounding box center [213, 51] width 47 height 6
click at [224, 50] on div "Electrician Service Team" at bounding box center [213, 51] width 47 height 6
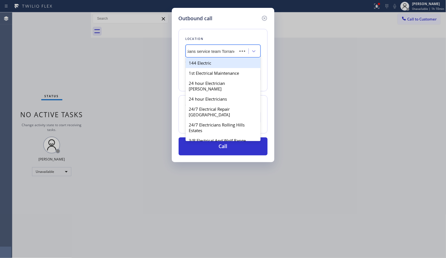
type input "Electricians service team Torrance"
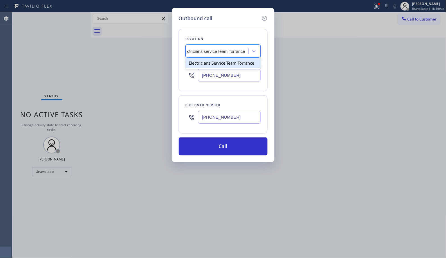
click at [218, 64] on div "Electricians Service Team Torrance" at bounding box center [223, 63] width 75 height 10
type input "[PHONE_NUMBER]"
click at [236, 161] on div "Outbound call Location option Electricians Service Team Torrance, selected. 1 r…" at bounding box center [223, 85] width 103 height 154
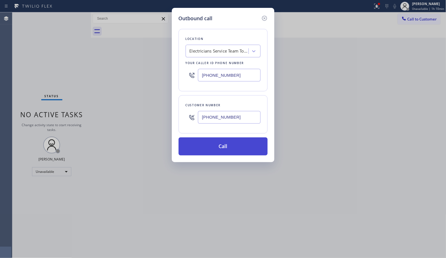
click at [238, 151] on button "Call" at bounding box center [223, 146] width 89 height 18
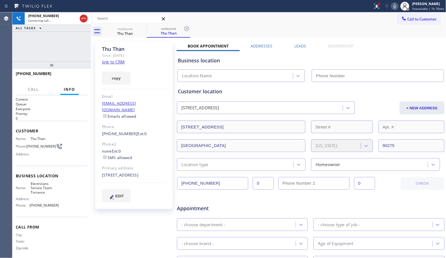
type input "[PHONE_NUMBER]"
click at [73, 75] on span "HANG UP" at bounding box center [74, 76] width 17 height 4
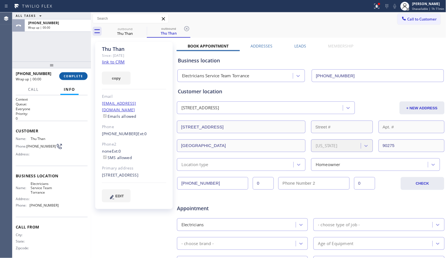
click at [72, 73] on button "COMPLETE" at bounding box center [73, 76] width 28 height 8
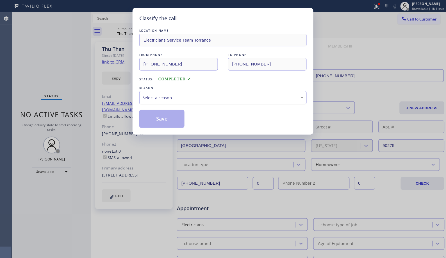
click at [184, 102] on div "Select a reason" at bounding box center [223, 97] width 168 height 13
click at [164, 120] on button "Save" at bounding box center [161, 119] width 45 height 18
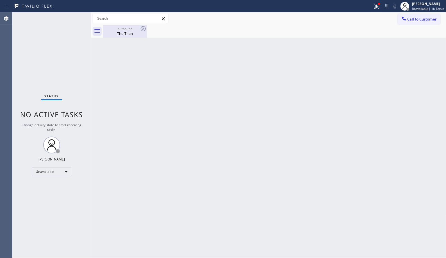
click at [123, 33] on div "Thu Than" at bounding box center [125, 33] width 42 height 5
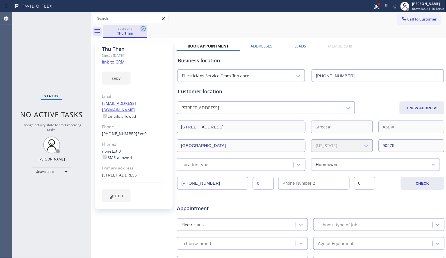
click at [142, 28] on icon at bounding box center [143, 28] width 7 height 7
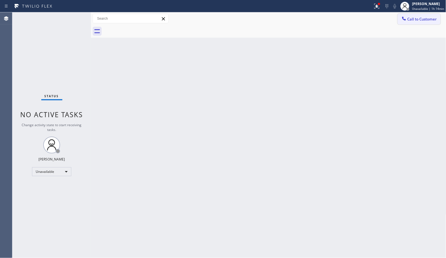
click at [433, 20] on span "Call to Customer" at bounding box center [423, 19] width 30 height 5
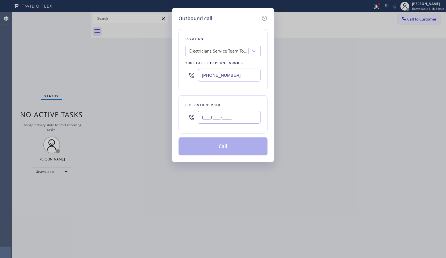
drag, startPoint x: 247, startPoint y: 120, endPoint x: 190, endPoint y: 105, distance: 58.4
click at [193, 114] on div "(___) ___-____" at bounding box center [223, 117] width 75 height 18
paste input "310) 245-7363"
type input "[PHONE_NUMBER]"
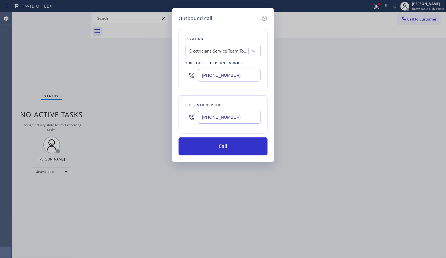
drag, startPoint x: 246, startPoint y: 73, endPoint x: 159, endPoint y: 66, distance: 86.8
click at [165, 73] on div "Outbound call Location Electricians Service Team Torrance Your caller id phone …" at bounding box center [223, 129] width 446 height 258
paste input "844) 735-4685"
type input "[PHONE_NUMBER]"
click at [233, 145] on button "Call" at bounding box center [223, 146] width 89 height 18
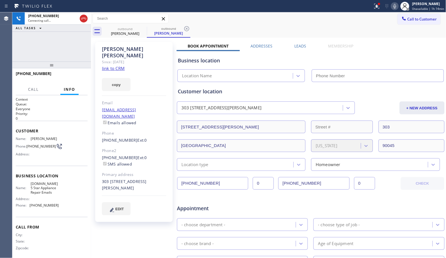
type input "[PHONE_NUMBER]"
click at [188, 26] on icon at bounding box center [187, 28] width 7 height 7
drag, startPoint x: 28, startPoint y: 76, endPoint x: 15, endPoint y: 75, distance: 12.4
click at [15, 75] on div "[PHONE_NUMBER]" at bounding box center [51, 76] width 79 height 16
copy span "[PHONE_NUMBER]"
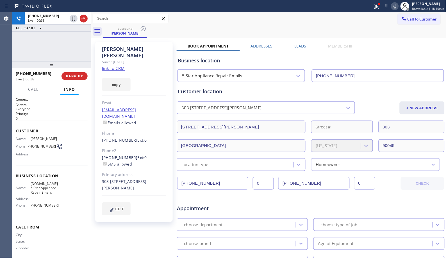
click at [58, 57] on div "[PHONE_NUMBER] Live | 00:38 ALL TASKS ALL TASKS ACTIVE TASKS TASKS IN WRAP UP" at bounding box center [51, 36] width 79 height 49
click at [199, 32] on div "outbound [PERSON_NAME]" at bounding box center [274, 31] width 343 height 13
click at [78, 77] on span "HANG UP" at bounding box center [74, 76] width 17 height 4
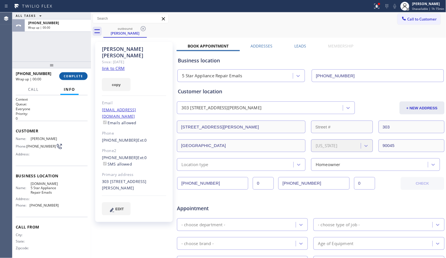
click at [79, 75] on span "COMPLETE" at bounding box center [73, 76] width 19 height 4
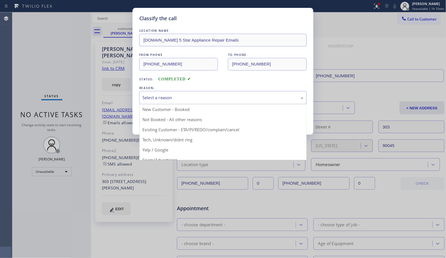
click at [232, 101] on div "Select a reason" at bounding box center [223, 97] width 168 height 13
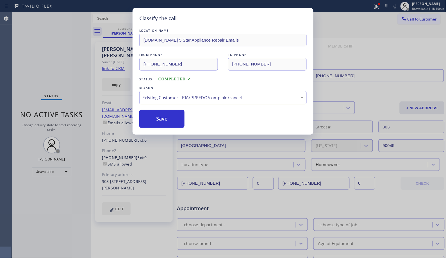
click at [169, 119] on button "Save" at bounding box center [161, 119] width 45 height 18
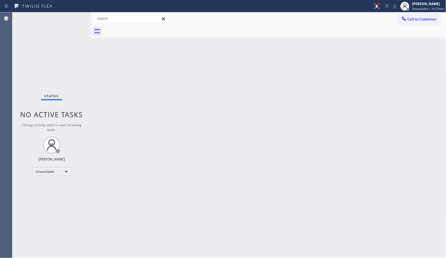
drag, startPoint x: 420, startPoint y: 20, endPoint x: 260, endPoint y: 58, distance: 165.3
click at [417, 20] on span "Call to Customer" at bounding box center [423, 19] width 30 height 5
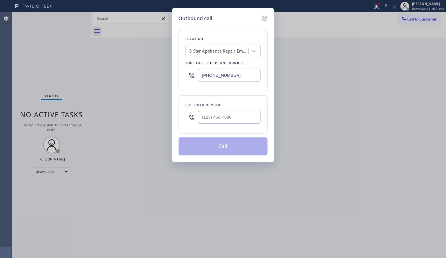
drag, startPoint x: 236, startPoint y: 74, endPoint x: 161, endPoint y: 44, distance: 80.4
click at [169, 62] on div "Outbound call Location 5 Star Appliance Repair Emails Your caller id phone numb…" at bounding box center [223, 129] width 446 height 258
paste input "669) 201-8532"
type input "[PHONE_NUMBER]"
drag, startPoint x: 209, startPoint y: 116, endPoint x: 196, endPoint y: 114, distance: 13.6
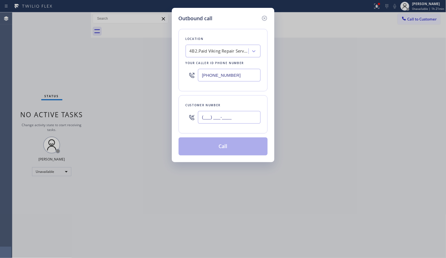
click at [196, 114] on div "(___) ___-____" at bounding box center [223, 117] width 75 height 18
paste input "650) 208-9403"
type input "[PHONE_NUMBER]"
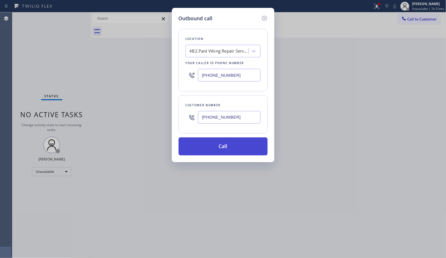
click at [236, 149] on button "Call" at bounding box center [223, 146] width 89 height 18
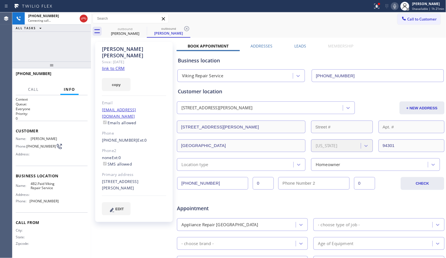
type input "[PHONE_NUMBER]"
drag, startPoint x: 84, startPoint y: 43, endPoint x: 110, endPoint y: 43, distance: 25.9
click at [84, 43] on div "[PHONE_NUMBER] Connecting call… ALL TASKS ALL TASKS ACTIVE TASKS TASKS IN WRAP …" at bounding box center [51, 36] width 79 height 49
click at [190, 27] on icon at bounding box center [187, 28] width 7 height 7
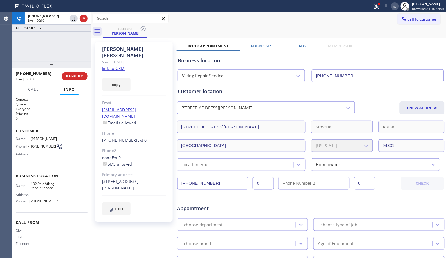
click at [192, 26] on div "outbound [PERSON_NAME]" at bounding box center [274, 31] width 343 height 13
click at [80, 77] on span "HANG UP" at bounding box center [74, 76] width 17 height 4
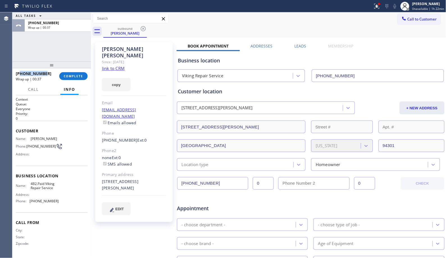
click at [20, 74] on div "[PHONE_NUMBER]" at bounding box center [36, 73] width 40 height 5
copy span "6502089403"
click at [69, 76] on span "COMPLETE" at bounding box center [73, 76] width 19 height 4
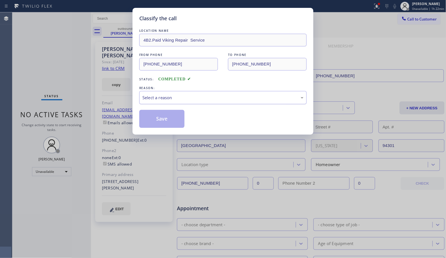
click at [255, 100] on div "Select a reason" at bounding box center [222, 97] width 161 height 6
click at [178, 124] on button "Save" at bounding box center [161, 119] width 45 height 18
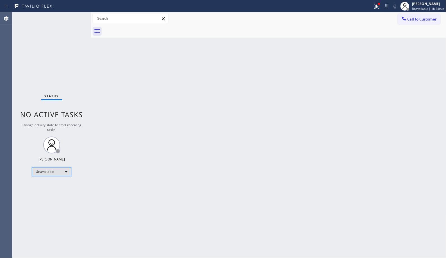
click at [70, 175] on div "Unavailable" at bounding box center [51, 171] width 39 height 9
click at [55, 187] on li "Available" at bounding box center [51, 186] width 38 height 7
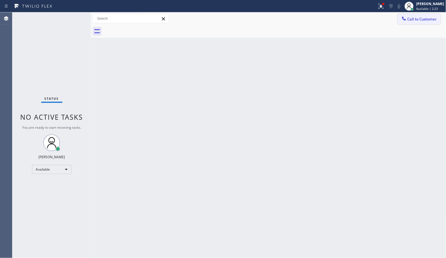
click at [437, 19] on span "Call to Customer" at bounding box center [423, 19] width 30 height 5
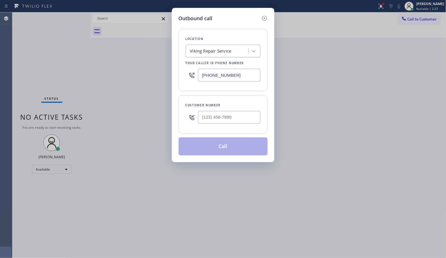
drag, startPoint x: 241, startPoint y: 74, endPoint x: 170, endPoint y: 54, distance: 73.0
click at [177, 65] on div "Outbound call Location Viking Repair Service Your caller id phone number [PHONE…" at bounding box center [223, 85] width 103 height 154
paste input "855) 731-495"
type input "[PHONE_NUMBER]"
click at [225, 121] on input "(___) ___-____" at bounding box center [229, 117] width 63 height 13
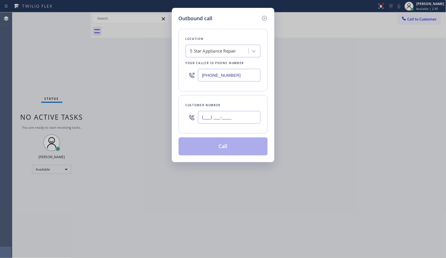
paste input "949) 205-9568"
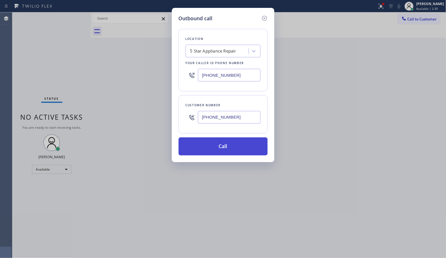
type input "[PHONE_NUMBER]"
click at [223, 146] on button "Call" at bounding box center [223, 146] width 89 height 18
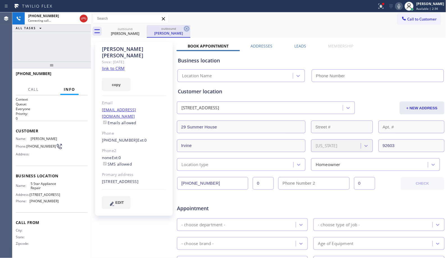
click at [189, 30] on icon at bounding box center [187, 28] width 7 height 7
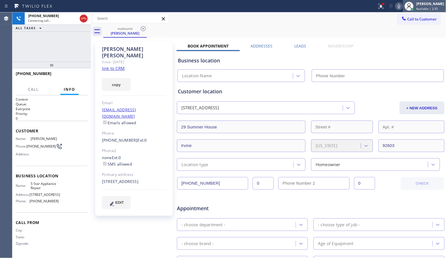
type input "[PHONE_NUMBER]"
click at [427, 7] on span "Available | 2:35" at bounding box center [428, 9] width 22 height 4
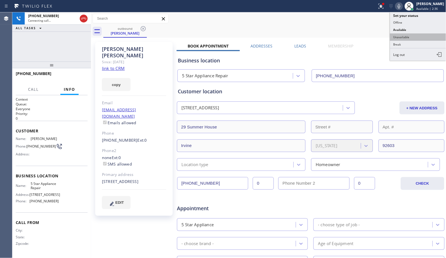
click at [401, 34] on button "Unavailable" at bounding box center [418, 36] width 56 height 7
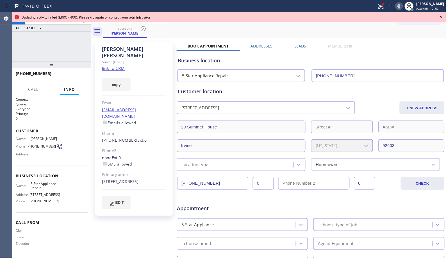
click at [441, 16] on icon at bounding box center [442, 17] width 2 height 2
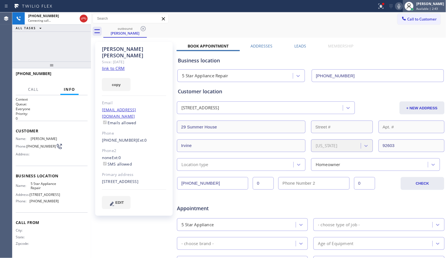
click at [426, 10] on span "Available | 2:43" at bounding box center [428, 9] width 22 height 4
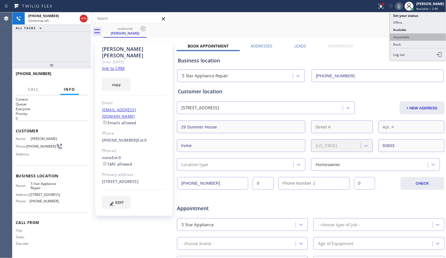
click at [412, 37] on button "Unavailable" at bounding box center [418, 36] width 56 height 7
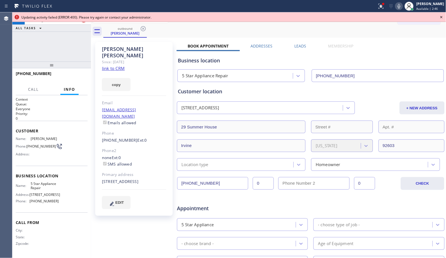
click at [442, 15] on icon at bounding box center [441, 17] width 7 height 7
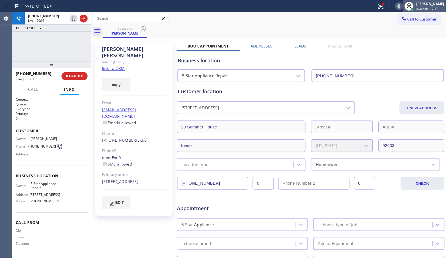
click at [432, 7] on span "Available | 2:47" at bounding box center [428, 9] width 22 height 4
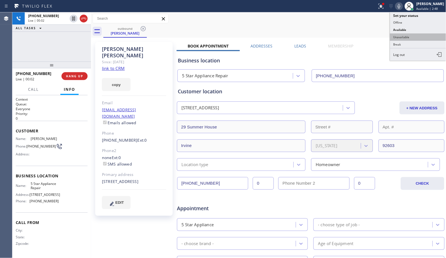
click at [417, 34] on button "Unavailable" at bounding box center [418, 36] width 56 height 7
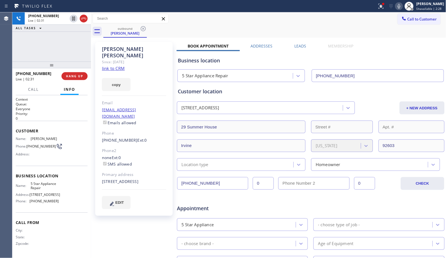
click at [401, 7] on icon at bounding box center [399, 6] width 7 height 7
click at [77, 19] on icon at bounding box center [73, 18] width 7 height 7
click at [74, 19] on icon at bounding box center [74, 19] width 4 height 4
click at [400, 3] on icon at bounding box center [399, 6] width 7 height 7
click at [74, 77] on span "HANG UP" at bounding box center [74, 76] width 17 height 4
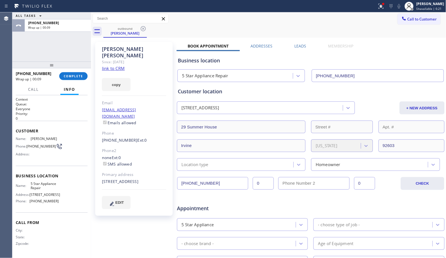
click at [231, 24] on div "Call to Customer Outbound call Location 5 Star Appliance Repair Your caller id …" at bounding box center [269, 18] width 356 height 13
click at [251, 24] on div "Call to Customer Outbound call Location 5 Star Appliance Repair Your caller id …" at bounding box center [269, 18] width 356 height 13
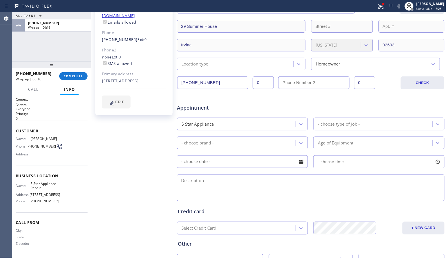
scroll to position [146, 0]
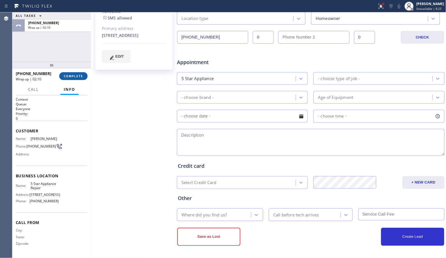
click at [75, 76] on span "COMPLETE" at bounding box center [73, 76] width 19 height 4
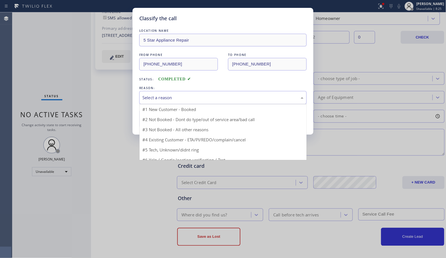
click at [191, 99] on div "Select a reason" at bounding box center [222, 97] width 161 height 6
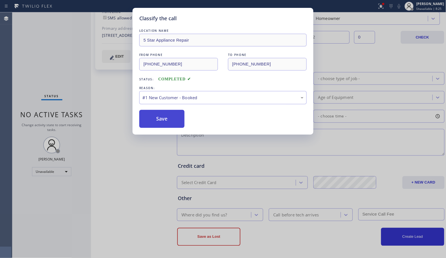
click at [169, 119] on button "Save" at bounding box center [161, 119] width 45 height 18
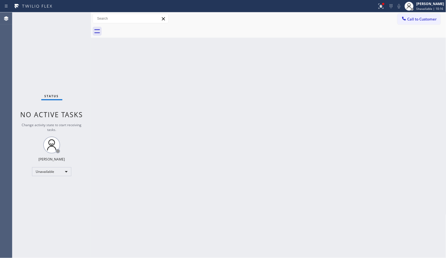
click at [257, 73] on div "Back to Dashboard Change Sender ID Customers Technicians Select a contact Outbo…" at bounding box center [269, 135] width 356 height 246
drag, startPoint x: 280, startPoint y: 154, endPoint x: 233, endPoint y: 114, distance: 61.4
click at [280, 154] on div "Back to Dashboard Change Sender ID Customers Technicians Select a contact Outbo…" at bounding box center [269, 135] width 356 height 246
click at [429, 18] on span "Call to Customer" at bounding box center [423, 19] width 30 height 5
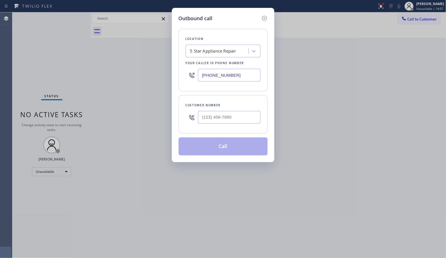
drag, startPoint x: 248, startPoint y: 76, endPoint x: 173, endPoint y: 63, distance: 76.5
click at [176, 65] on div "Outbound call Location 5 Star Appliance Repair Your caller id phone number [PHO…" at bounding box center [223, 85] width 103 height 154
paste input "88) 909-0120"
type input "[PHONE_NUMBER]"
drag, startPoint x: 217, startPoint y: 116, endPoint x: 184, endPoint y: 22, distance: 99.4
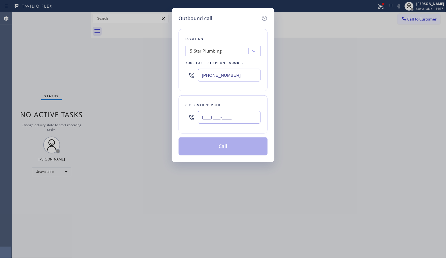
click at [176, 103] on div "Outbound call Location 5 Star Plumbing Your caller id phone number [PHONE_NUMBE…" at bounding box center [223, 85] width 103 height 154
paste input "424) 355-1803"
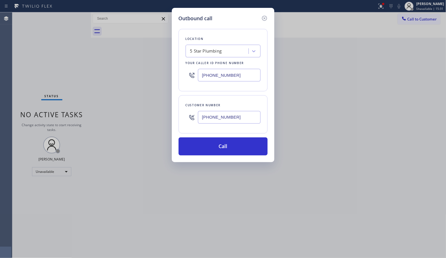
drag, startPoint x: 235, startPoint y: 115, endPoint x: 186, endPoint y: 112, distance: 49.0
click at [186, 112] on div "[PHONE_NUMBER]" at bounding box center [223, 117] width 75 height 18
type input "[PHONE_NUMBER]"
click at [236, 148] on button "Call" at bounding box center [223, 146] width 89 height 18
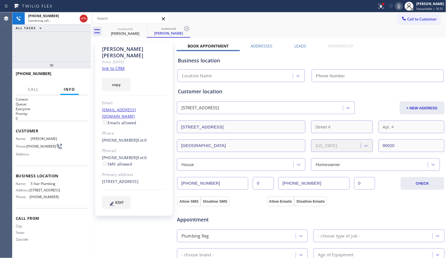
type input "[PHONE_NUMBER]"
click at [184, 28] on icon at bounding box center [186, 28] width 5 height 5
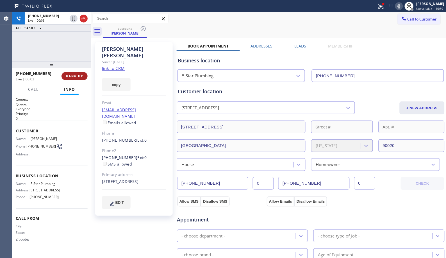
click at [77, 77] on span "HANG UP" at bounding box center [74, 76] width 17 height 4
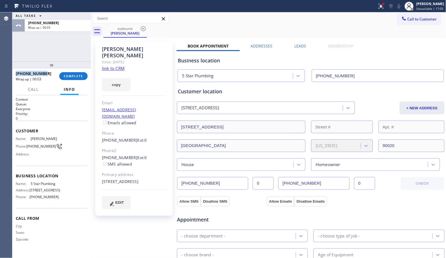
drag, startPoint x: 34, startPoint y: 72, endPoint x: 15, endPoint y: 74, distance: 19.8
click at [15, 74] on div "[PHONE_NUMBER] Wrap up | 00:03 COMPLETE" at bounding box center [51, 76] width 79 height 16
copy span "[PHONE_NUMBER]"
click at [72, 77] on span "COMPLETE" at bounding box center [73, 76] width 19 height 4
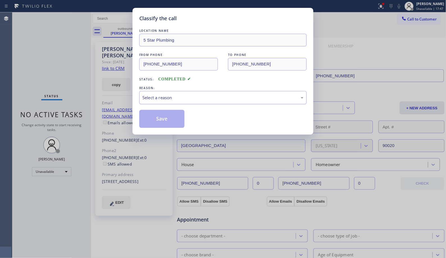
click at [211, 99] on div "Select a reason" at bounding box center [222, 97] width 161 height 6
click at [164, 117] on button "Save" at bounding box center [161, 119] width 45 height 18
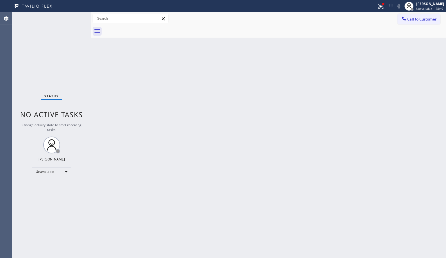
click at [263, 112] on div "Back to Dashboard Change Sender ID Customers Technicians Select a contact Outbo…" at bounding box center [269, 135] width 356 height 246
click at [65, 175] on div "Unavailable" at bounding box center [51, 171] width 39 height 9
click at [55, 200] on li "Break" at bounding box center [51, 200] width 38 height 7
